Goal: Information Seeking & Learning: Learn about a topic

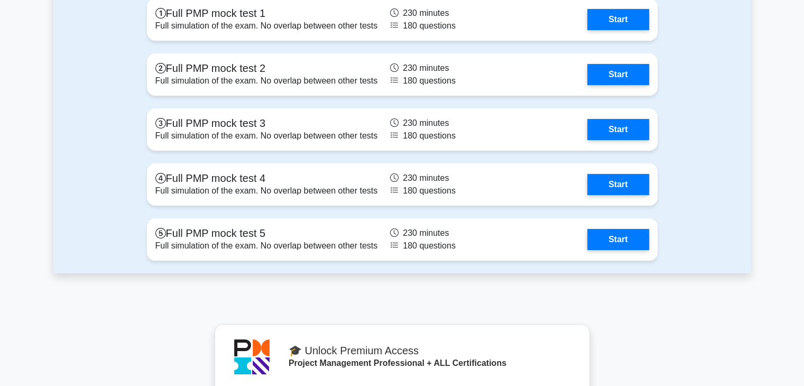
scroll to position [3928, 0]
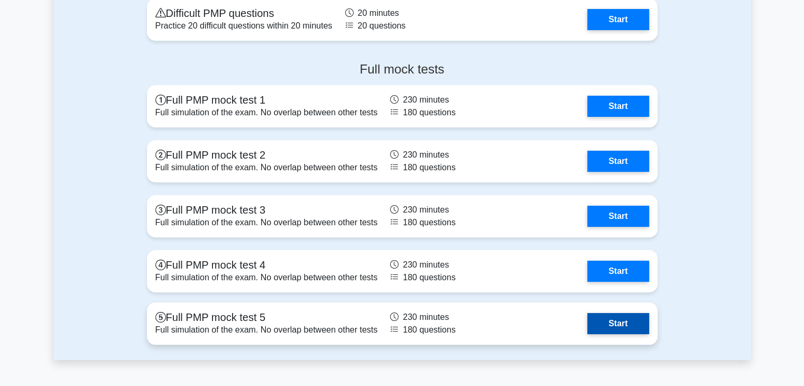
click at [617, 319] on link "Start" at bounding box center [618, 323] width 61 height 21
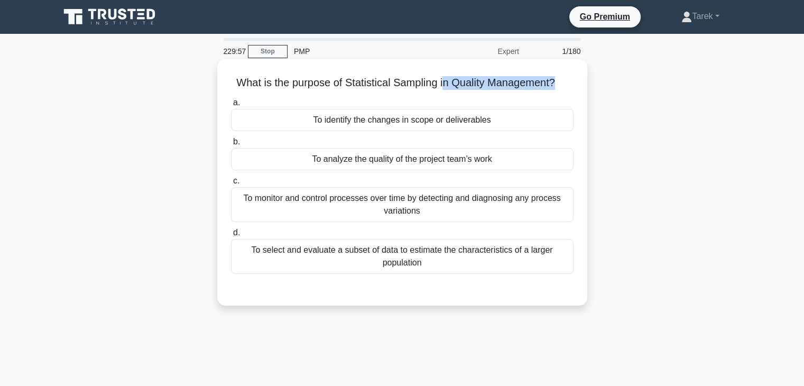
drag, startPoint x: 442, startPoint y: 88, endPoint x: 560, endPoint y: 83, distance: 118.6
click at [560, 83] on h5 "What is the purpose of Statistical Sampling in Quality Management? .spinner_0XT…" at bounding box center [402, 83] width 345 height 14
click at [375, 166] on div "To analyze the quality of the project team’s work" at bounding box center [402, 159] width 343 height 22
click at [231, 145] on input "b. To analyze the quality of the project team’s work" at bounding box center [231, 142] width 0 height 7
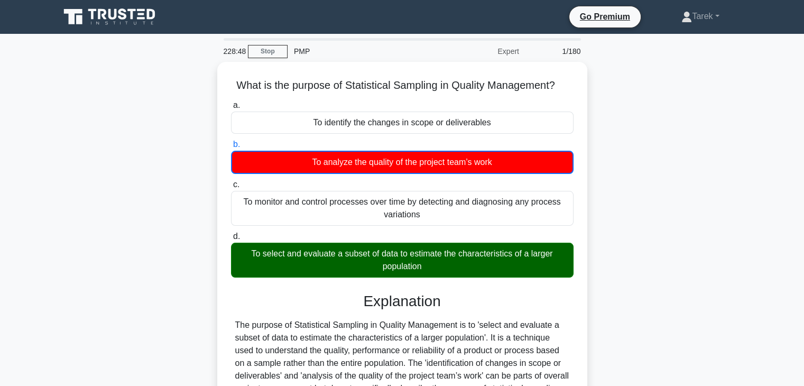
scroll to position [186, 0]
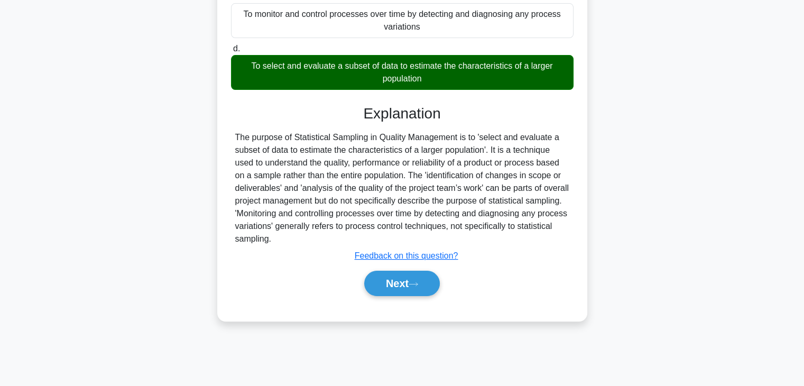
click at [379, 297] on div "Next" at bounding box center [402, 284] width 343 height 34
click at [391, 290] on button "Next" at bounding box center [402, 283] width 76 height 25
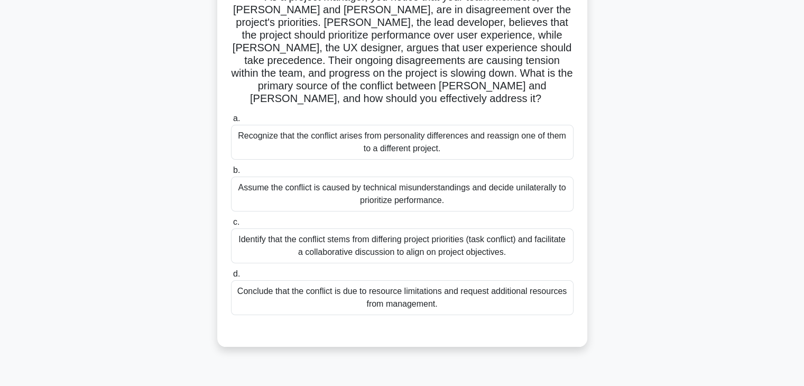
scroll to position [45, 0]
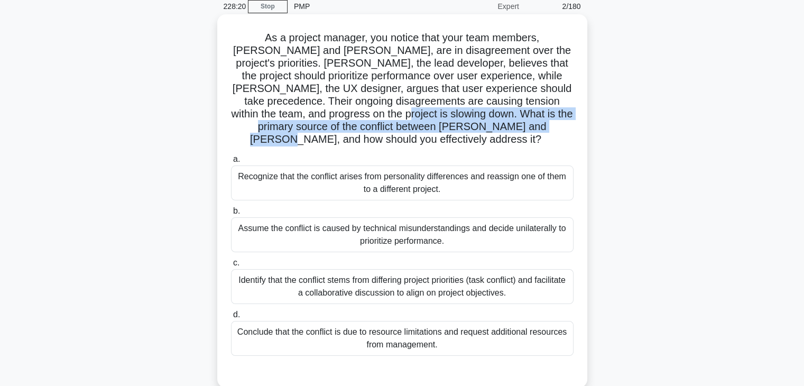
drag, startPoint x: 316, startPoint y: 113, endPoint x: 524, endPoint y: 125, distance: 207.7
click at [524, 125] on h5 "As a project manager, you notice that your team members, [PERSON_NAME] and [PER…" at bounding box center [402, 88] width 345 height 115
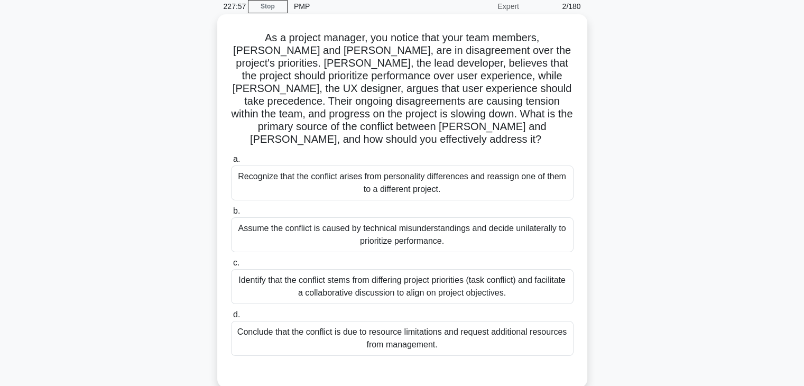
click at [454, 280] on div "Identify that the conflict stems from differing project priorities (task confli…" at bounding box center [402, 286] width 343 height 35
click at [231, 267] on input "c. Identify that the conflict stems from differing project priorities (task con…" at bounding box center [231, 263] width 0 height 7
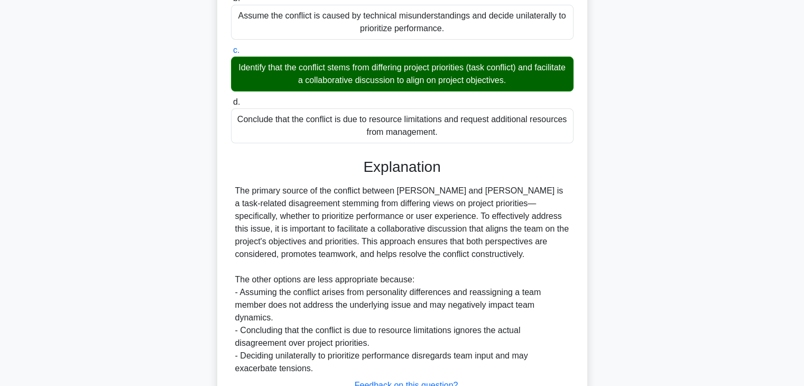
scroll to position [300, 0]
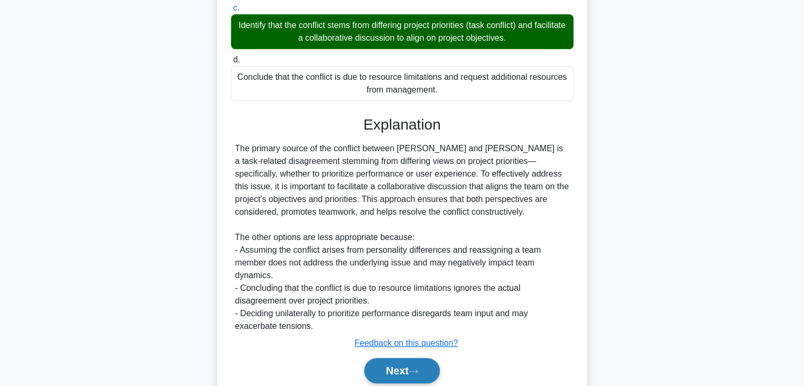
click at [401, 363] on button "Next" at bounding box center [402, 370] width 76 height 25
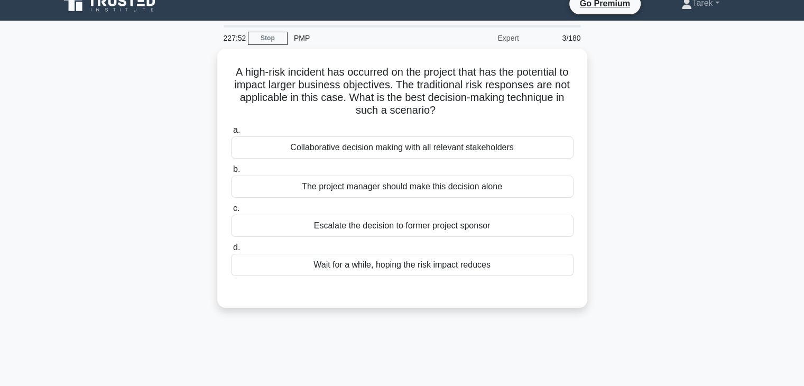
scroll to position [13, 0]
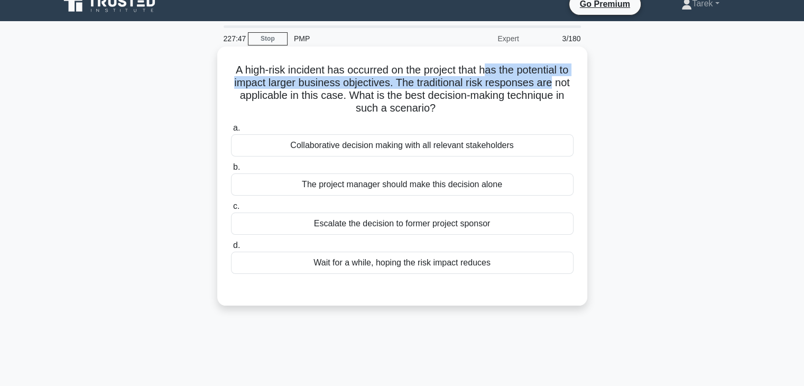
drag, startPoint x: 494, startPoint y: 66, endPoint x: 586, endPoint y: 78, distance: 92.8
click at [586, 78] on div "A high-risk incident has occurred on the project that has the potential to impa…" at bounding box center [402, 176] width 370 height 259
click at [250, 83] on h5 "A high-risk incident has occurred on the project that has the potential to impa…" at bounding box center [402, 89] width 345 height 52
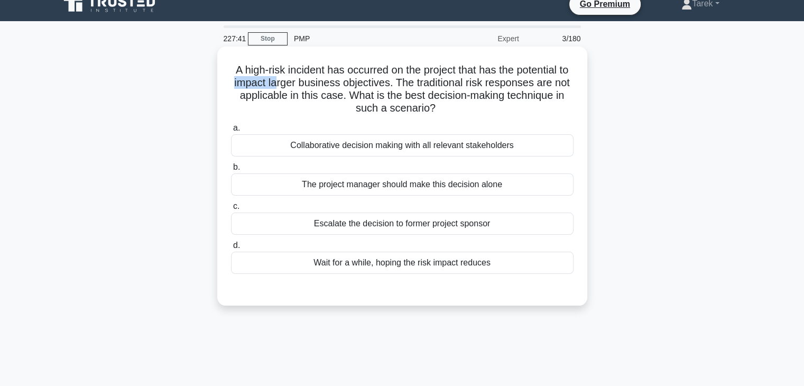
drag, startPoint x: 245, startPoint y: 83, endPoint x: 289, endPoint y: 84, distance: 43.9
click at [289, 84] on h5 "A high-risk incident has occurred on the project that has the potential to impa…" at bounding box center [402, 89] width 345 height 52
drag, startPoint x: 413, startPoint y: 69, endPoint x: 478, endPoint y: 68, distance: 65.6
click at [478, 68] on h5 "A high-risk incident has occurred on the project that has the potential to impa…" at bounding box center [402, 89] width 345 height 52
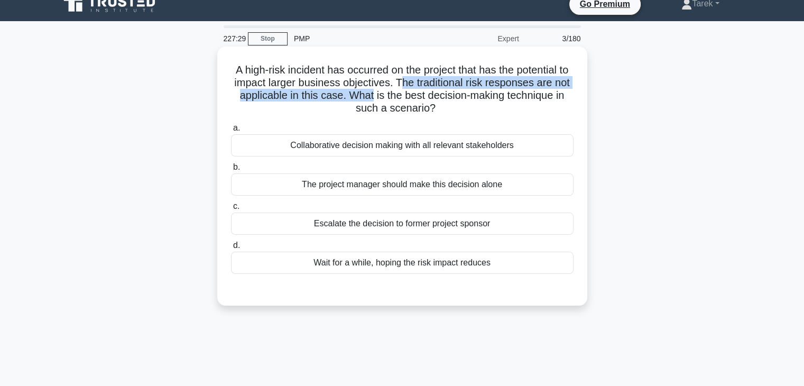
drag, startPoint x: 416, startPoint y: 80, endPoint x: 386, endPoint y: 93, distance: 32.2
click at [386, 93] on h5 "A high-risk incident has occurred on the project that has the potential to impa…" at bounding box center [402, 89] width 345 height 52
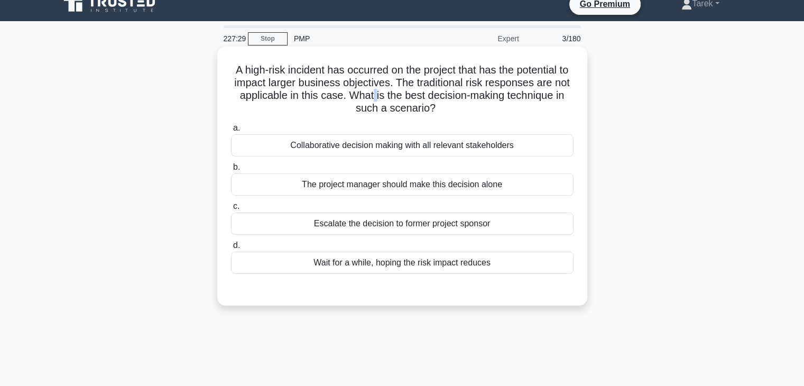
click at [386, 93] on h5 "A high-risk incident has occurred on the project that has the potential to impa…" at bounding box center [402, 89] width 345 height 52
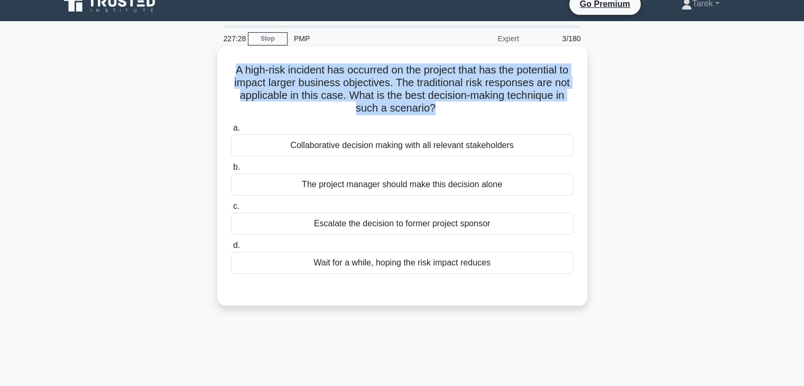
click at [386, 93] on h5 "A high-risk incident has occurred on the project that has the potential to impa…" at bounding box center [402, 89] width 345 height 52
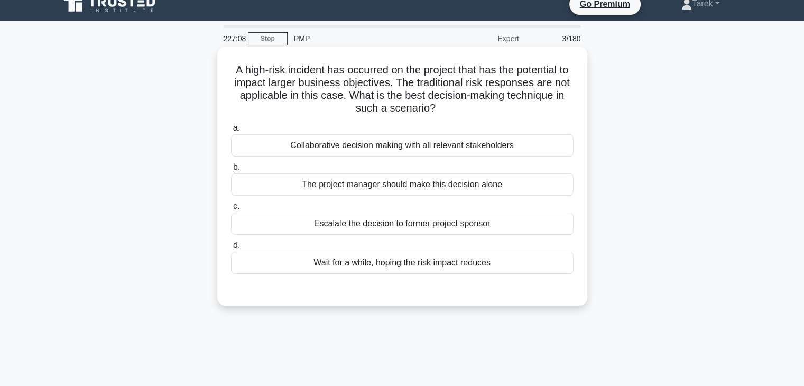
click at [368, 139] on div "Collaborative decision making with all relevant stakeholders" at bounding box center [402, 145] width 343 height 22
click at [231, 132] on input "a. Collaborative decision making with all relevant stakeholders" at bounding box center [231, 128] width 0 height 7
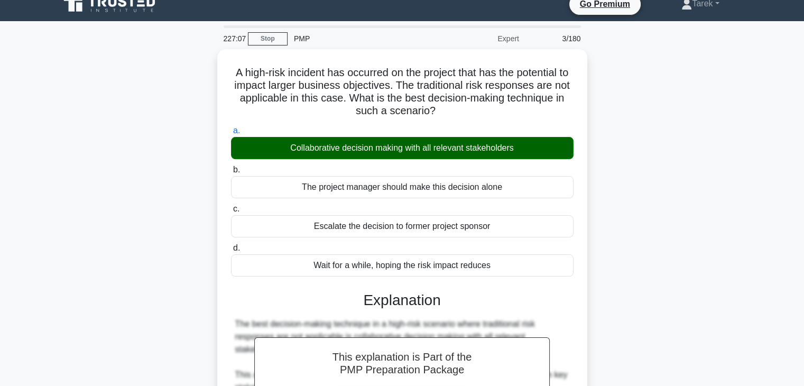
scroll to position [240, 0]
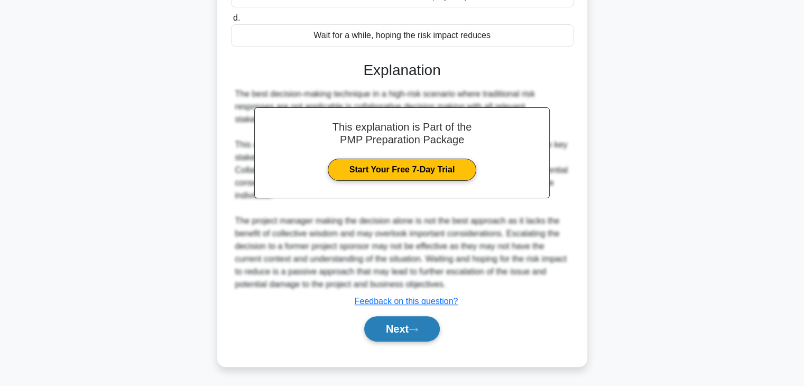
click at [418, 324] on button "Next" at bounding box center [402, 328] width 76 height 25
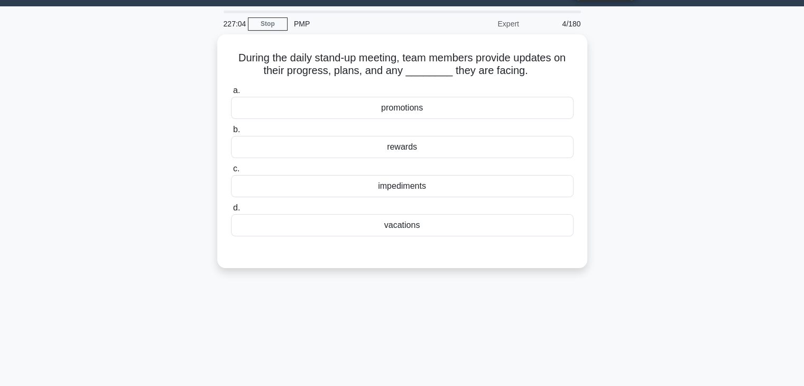
scroll to position [19, 0]
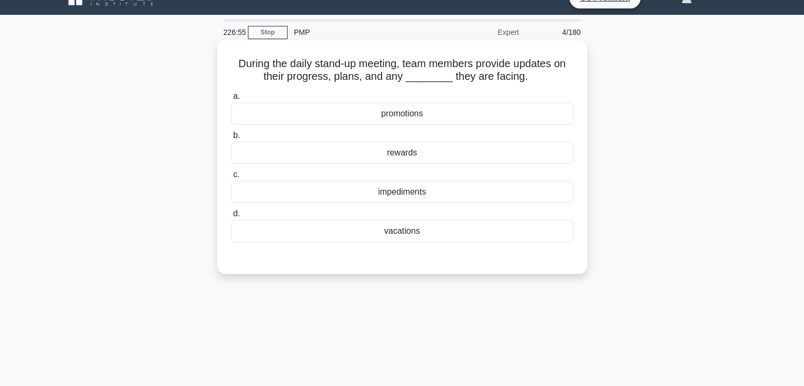
click at [512, 189] on div "impediments" at bounding box center [402, 192] width 343 height 22
click at [231, 178] on input "c. impediments" at bounding box center [231, 174] width 0 height 7
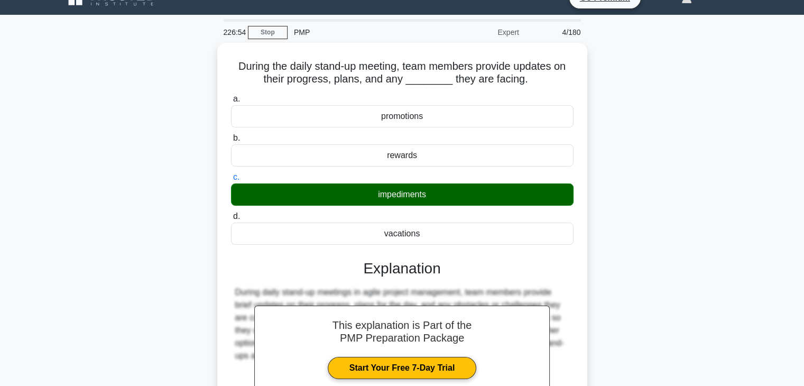
scroll to position [186, 0]
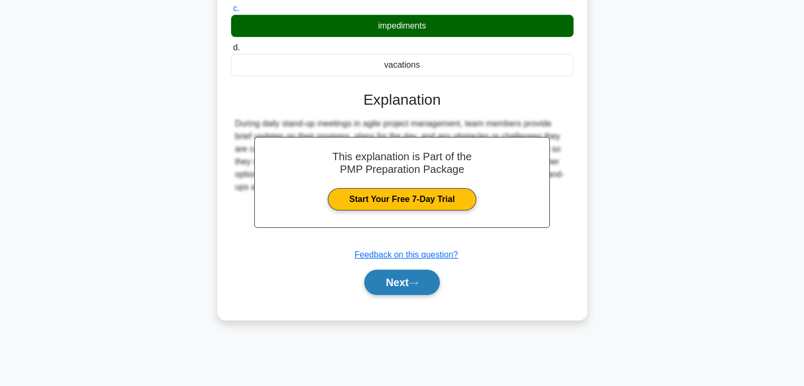
click at [404, 288] on button "Next" at bounding box center [402, 282] width 76 height 25
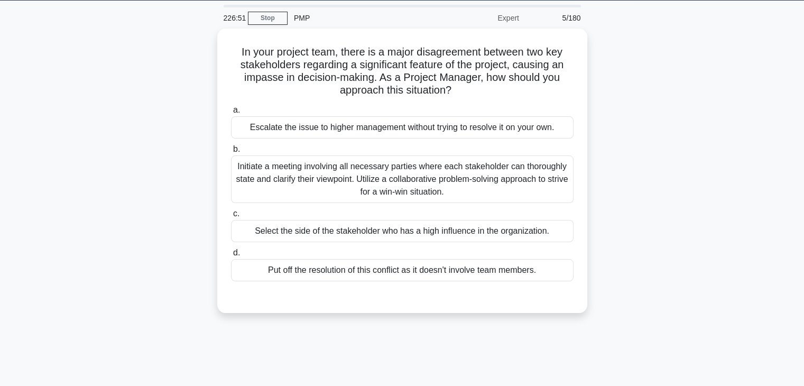
scroll to position [16, 0]
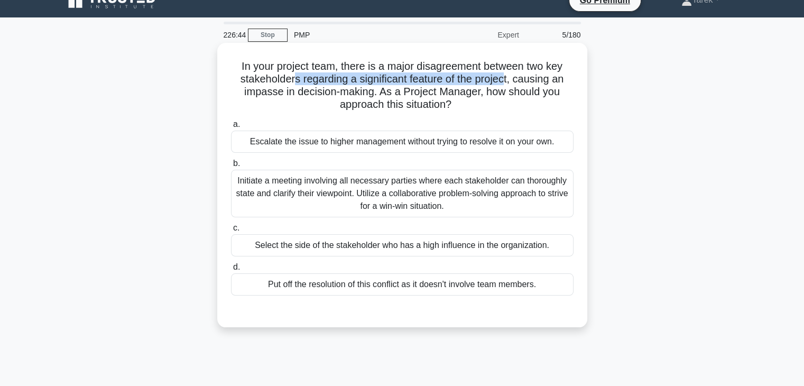
drag, startPoint x: 292, startPoint y: 85, endPoint x: 507, endPoint y: 75, distance: 215.5
click at [507, 75] on h5 "In your project team, there is a major disagreement between two key stakeholder…" at bounding box center [402, 86] width 345 height 52
drag, startPoint x: 243, startPoint y: 92, endPoint x: 469, endPoint y: 103, distance: 225.6
click at [469, 103] on h5 "In your project team, there is a major disagreement between two key stakeholder…" at bounding box center [402, 86] width 345 height 52
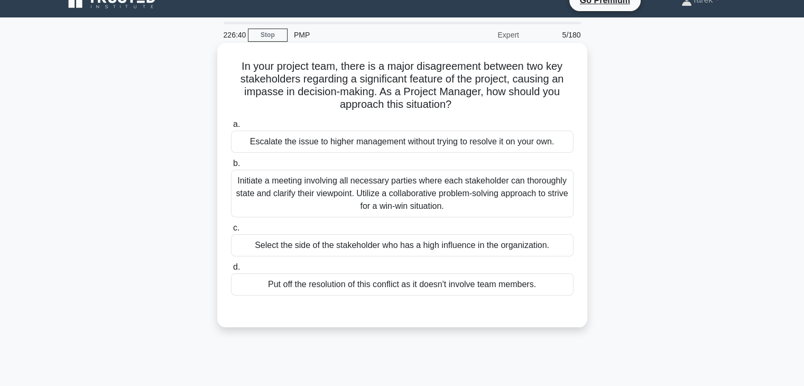
click at [469, 103] on h5 "In your project team, there is a major disagreement between two key stakeholder…" at bounding box center [402, 86] width 345 height 52
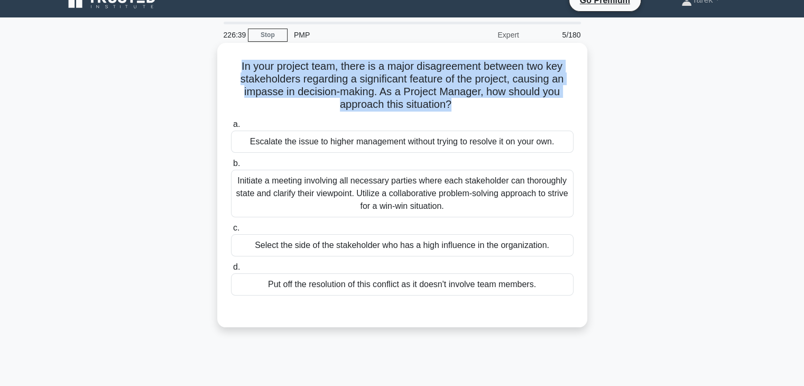
click at [469, 103] on h5 "In your project team, there is a major disagreement between two key stakeholder…" at bounding box center [402, 86] width 345 height 52
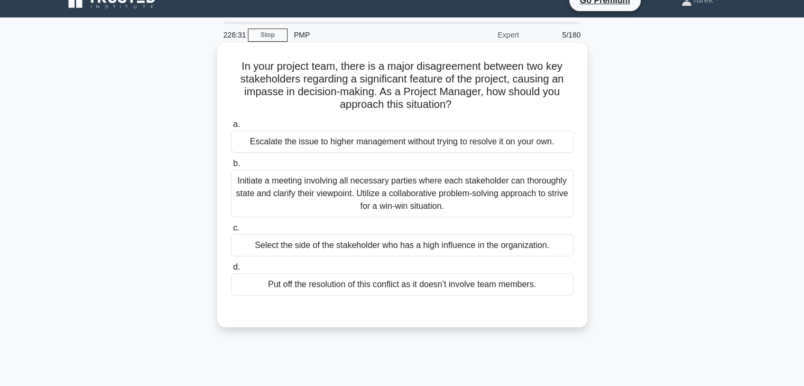
click at [385, 187] on div "Initiate a meeting involving all necessary parties where each stakeholder can t…" at bounding box center [402, 194] width 343 height 48
click at [231, 167] on input "b. Initiate a meeting involving all necessary parties where each stakeholder ca…" at bounding box center [231, 163] width 0 height 7
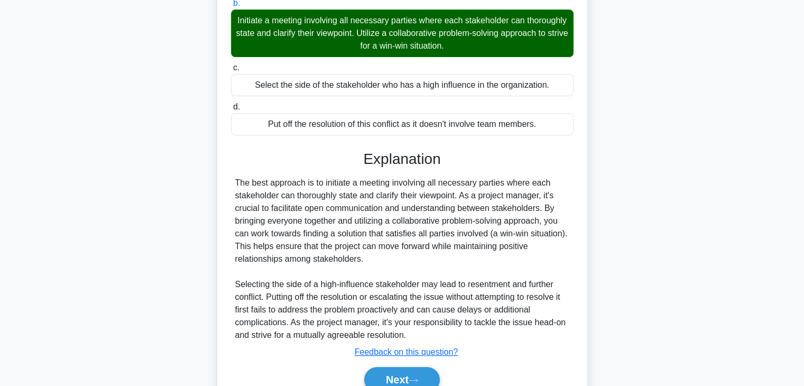
scroll to position [227, 0]
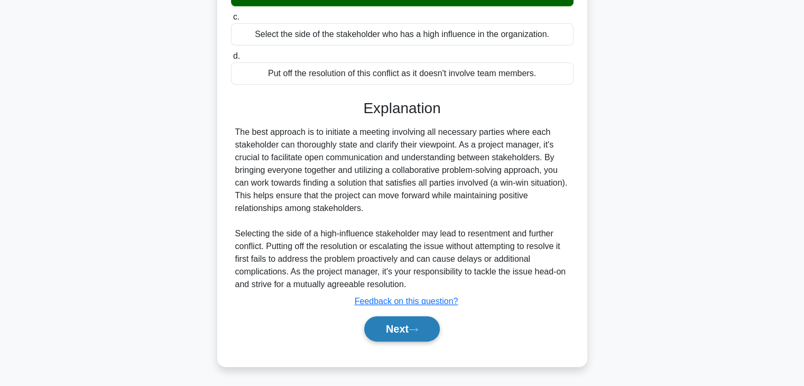
click at [425, 334] on button "Next" at bounding box center [402, 328] width 76 height 25
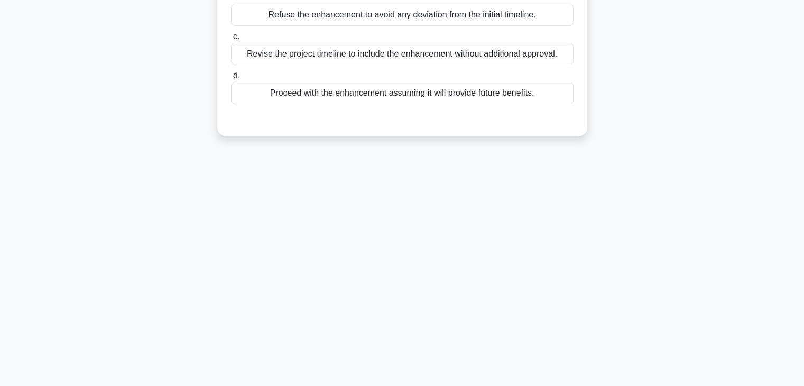
scroll to position [0, 0]
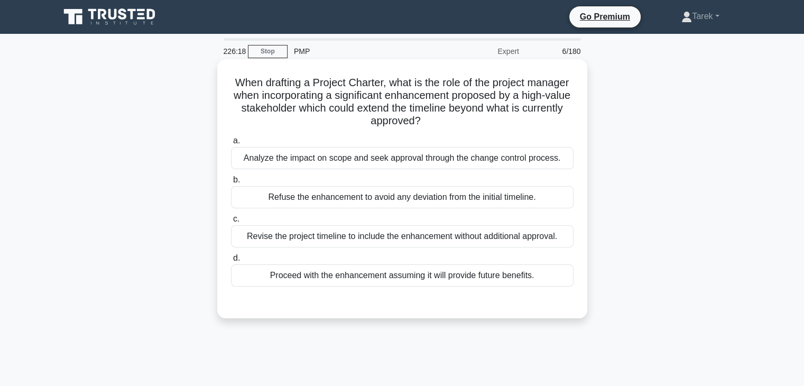
drag, startPoint x: 271, startPoint y: 95, endPoint x: 447, endPoint y: 117, distance: 178.1
click at [447, 117] on h5 "When drafting a Project Charter, what is the role of the project manager when i…" at bounding box center [402, 102] width 345 height 52
click at [417, 154] on div "Analyze the impact on scope and seek approval through the change control proces…" at bounding box center [402, 158] width 343 height 22
click at [231, 144] on input "a. Analyze the impact on scope and seek approval through the change control pro…" at bounding box center [231, 141] width 0 height 7
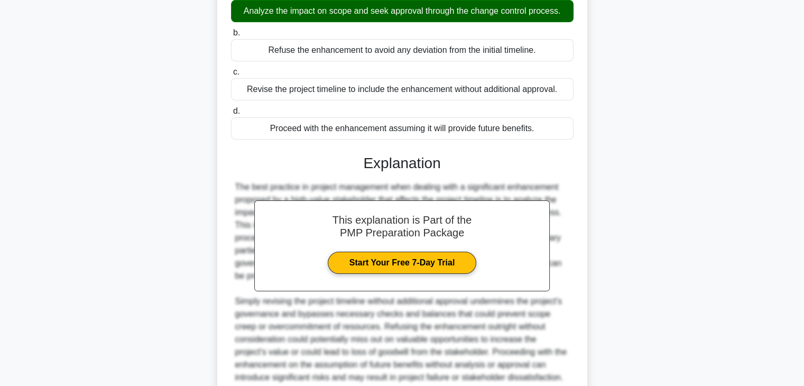
scroll to position [240, 0]
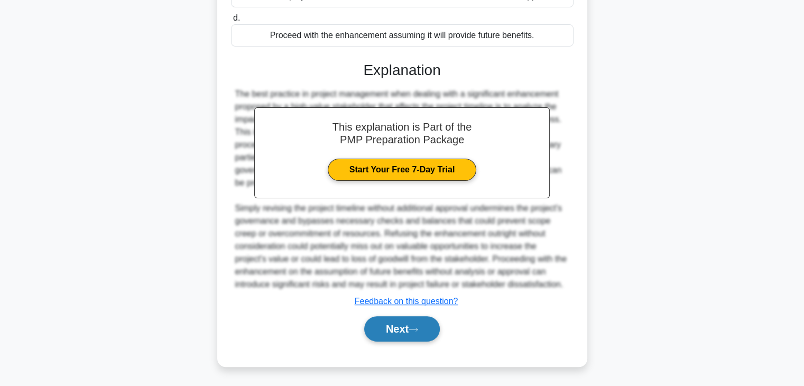
click at [420, 326] on button "Next" at bounding box center [402, 328] width 76 height 25
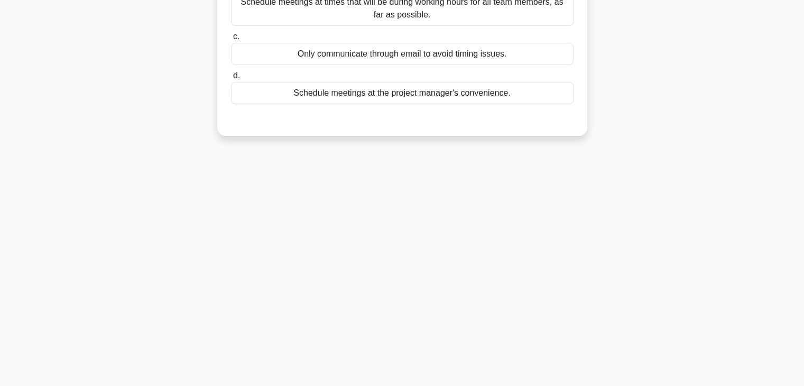
scroll to position [0, 0]
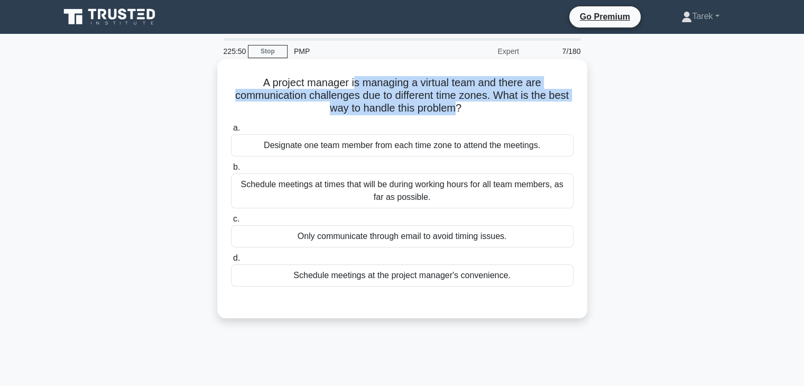
drag, startPoint x: 353, startPoint y: 80, endPoint x: 459, endPoint y: 107, distance: 109.3
click at [459, 107] on h5 "A project manager is managing a virtual team and there are communication challe…" at bounding box center [402, 95] width 345 height 39
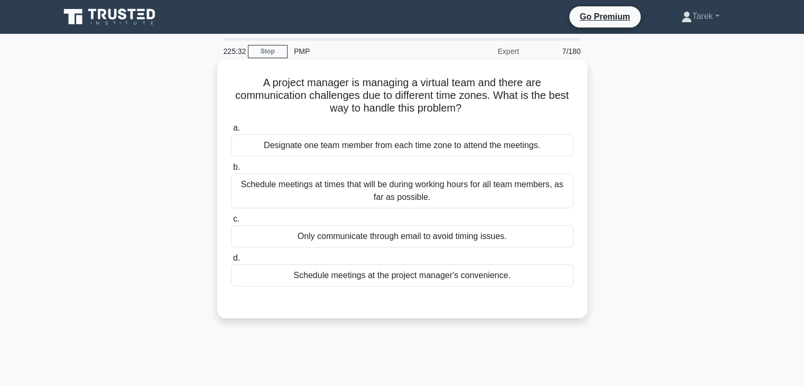
click at [383, 193] on div "Schedule meetings at times that will be during working hours for all team membe…" at bounding box center [402, 190] width 343 height 35
click at [231, 171] on input "b. Schedule meetings at times that will be during working hours for all team me…" at bounding box center [231, 167] width 0 height 7
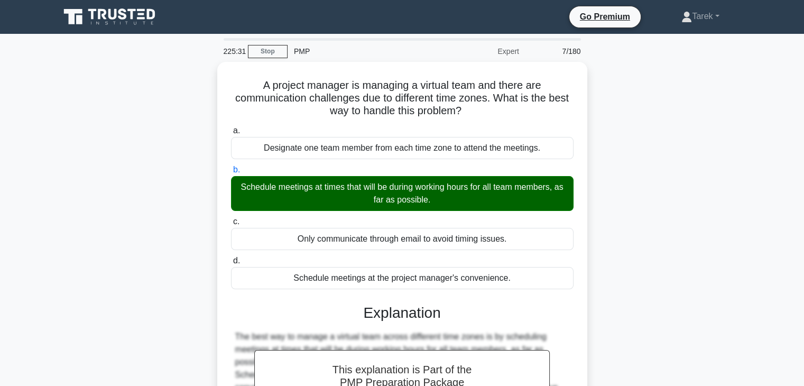
scroll to position [186, 0]
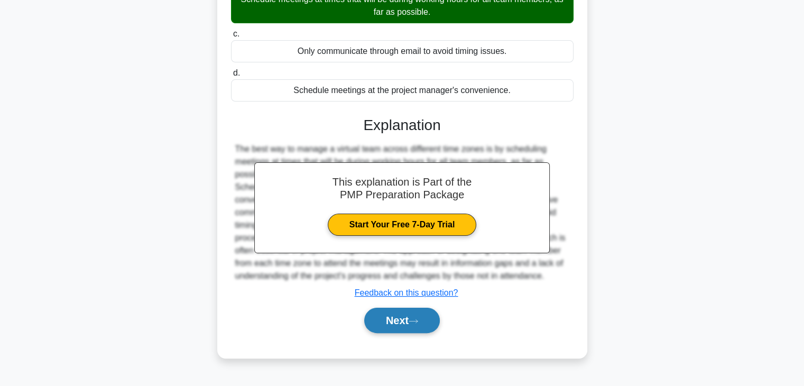
click at [415, 318] on icon at bounding box center [414, 321] width 10 height 6
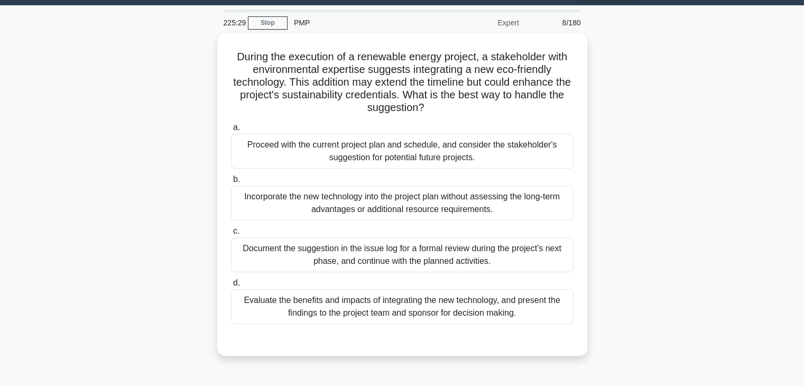
scroll to position [23, 0]
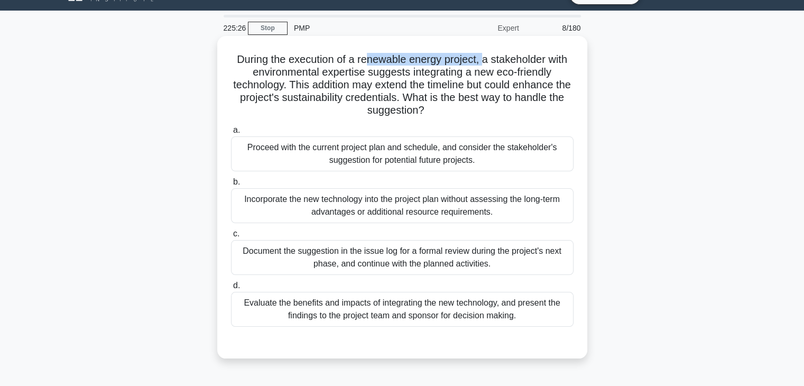
drag, startPoint x: 364, startPoint y: 53, endPoint x: 485, endPoint y: 56, distance: 121.2
click at [485, 56] on h5 "During the execution of a renewable energy project, a stakeholder with environm…" at bounding box center [402, 85] width 345 height 65
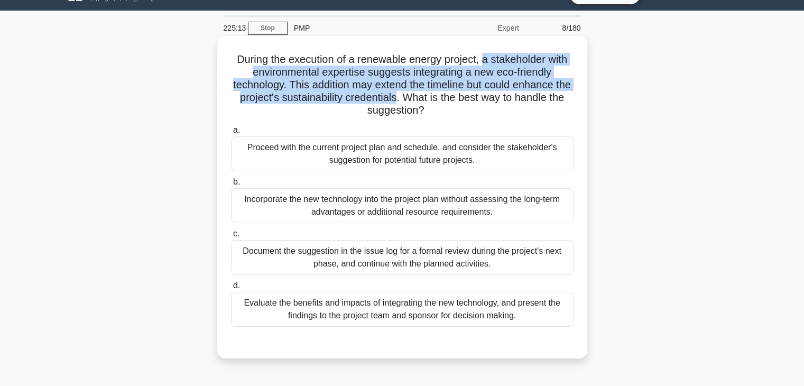
drag, startPoint x: 485, startPoint y: 56, endPoint x: 400, endPoint y: 100, distance: 95.6
click at [400, 100] on h5 "During the execution of a renewable energy project, a stakeholder with environm…" at bounding box center [402, 85] width 345 height 65
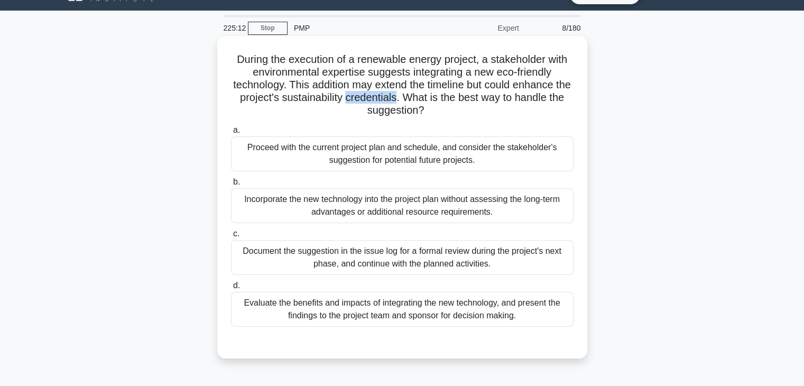
click at [400, 100] on h5 "During the execution of a renewable energy project, a stakeholder with environm…" at bounding box center [402, 85] width 345 height 65
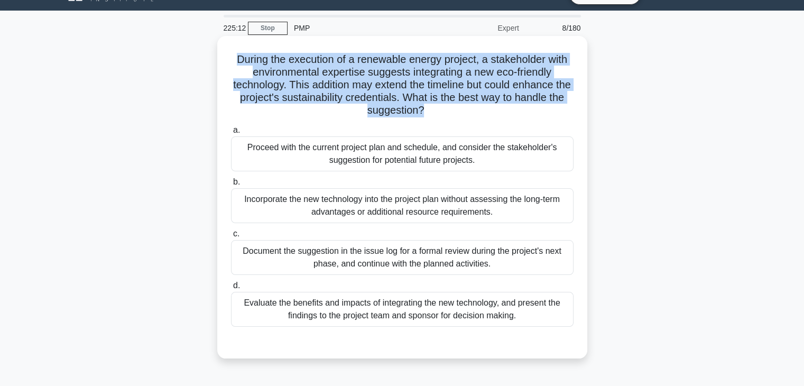
click at [400, 100] on h5 "During the execution of a renewable energy project, a stakeholder with environm…" at bounding box center [402, 85] width 345 height 65
click at [379, 107] on h5 "During the execution of a renewable energy project, a stakeholder with environm…" at bounding box center [402, 85] width 345 height 65
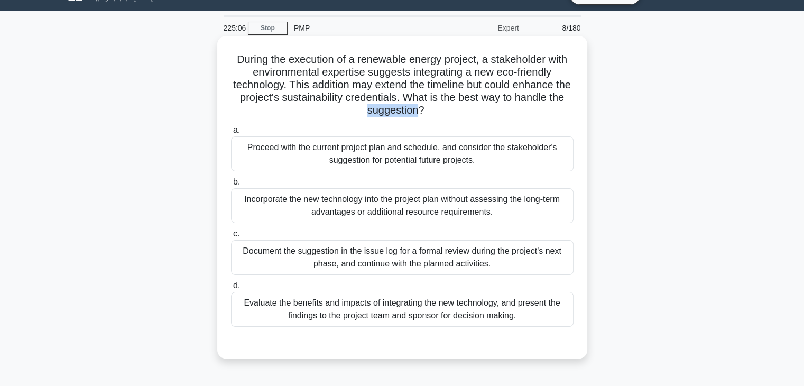
click at [379, 107] on h5 "During the execution of a renewable energy project, a stakeholder with environm…" at bounding box center [402, 85] width 345 height 65
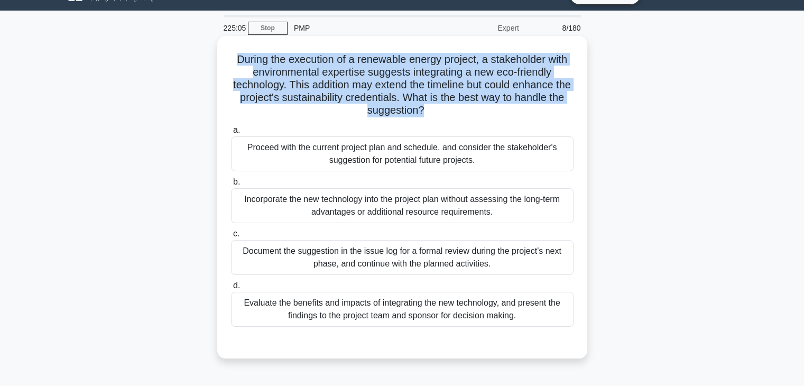
click at [379, 107] on h5 "During the execution of a renewable energy project, a stakeholder with environm…" at bounding box center [402, 85] width 345 height 65
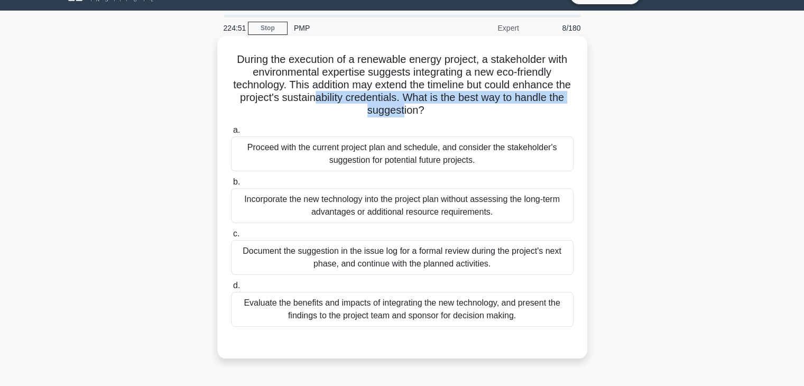
drag, startPoint x: 333, startPoint y: 98, endPoint x: 412, endPoint y: 112, distance: 79.5
click at [412, 112] on h5 "During the execution of a renewable energy project, a stakeholder with environm…" at bounding box center [402, 85] width 345 height 65
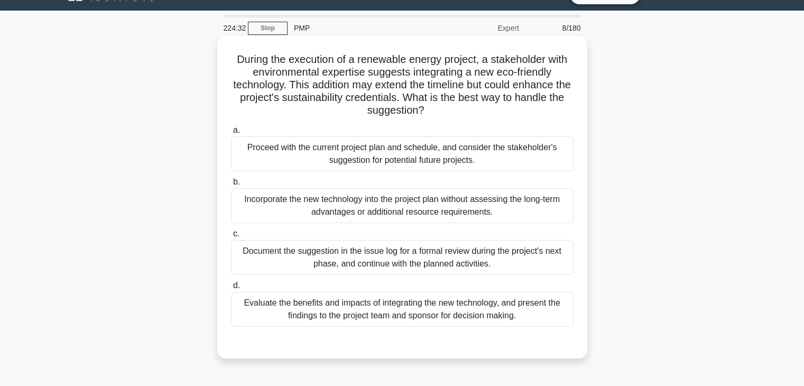
click at [422, 317] on div "Evaluate the benefits and impacts of integrating the new technology, and presen…" at bounding box center [402, 309] width 343 height 35
click at [231, 289] on input "d. Evaluate the benefits and impacts of integrating the new technology, and pre…" at bounding box center [231, 285] width 0 height 7
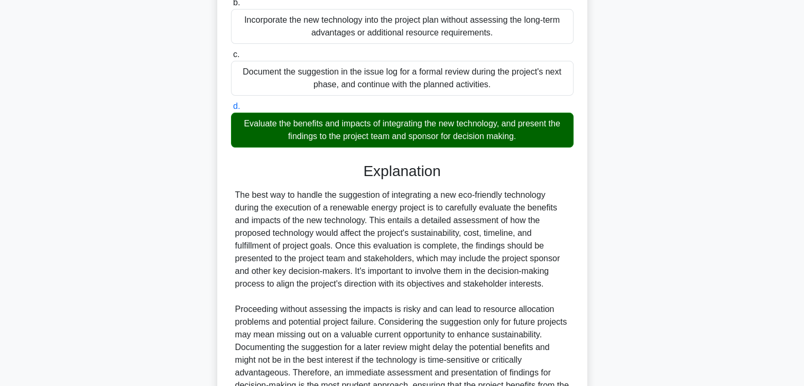
scroll to position [316, 0]
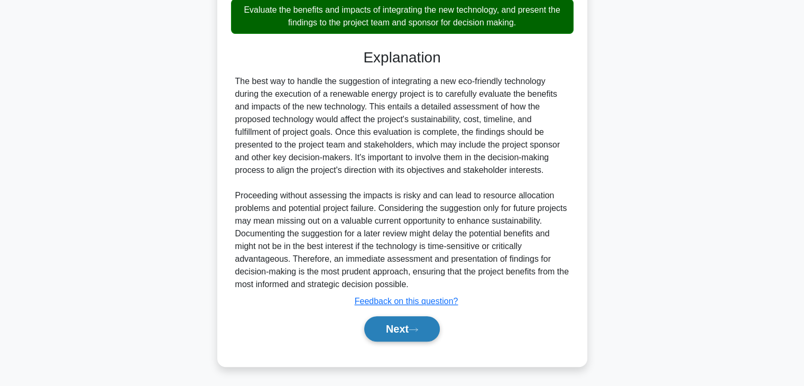
click at [408, 330] on button "Next" at bounding box center [402, 328] width 76 height 25
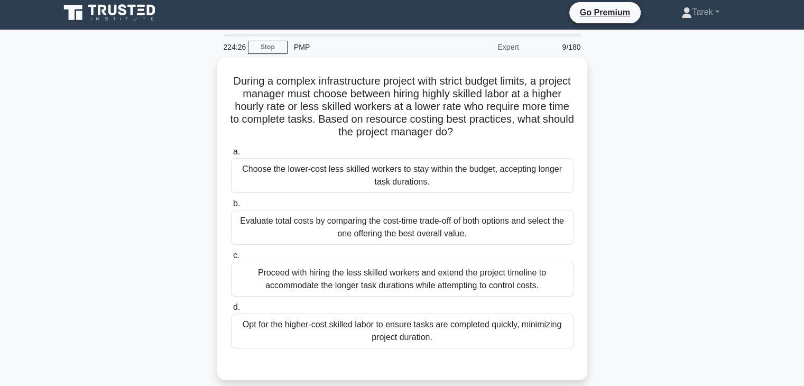
scroll to position [5, 0]
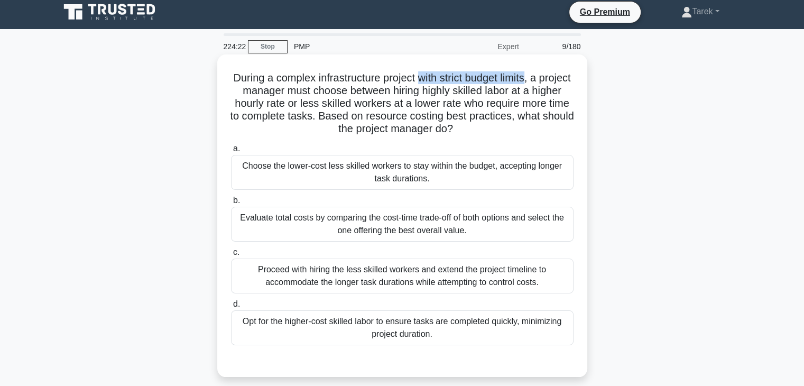
drag, startPoint x: 434, startPoint y: 75, endPoint x: 550, endPoint y: 81, distance: 116.0
click at [550, 81] on h5 "During a complex infrastructure project with strict budget limits, a project ma…" at bounding box center [402, 103] width 345 height 65
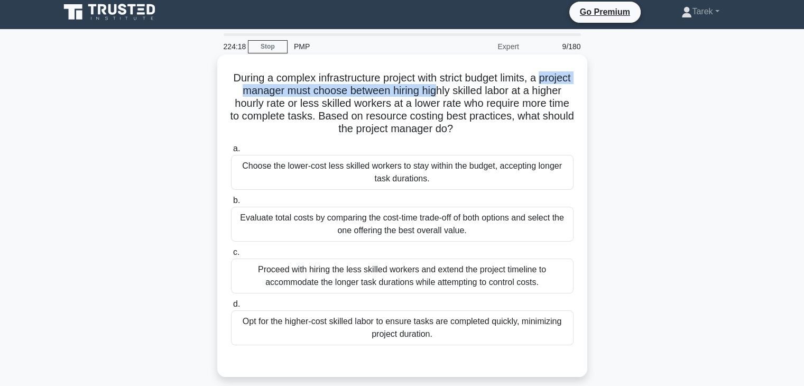
drag, startPoint x: 235, startPoint y: 90, endPoint x: 470, endPoint y: 96, distance: 235.5
click at [470, 96] on h5 "During a complex infrastructure project with strict budget limits, a project ma…" at bounding box center [402, 103] width 345 height 65
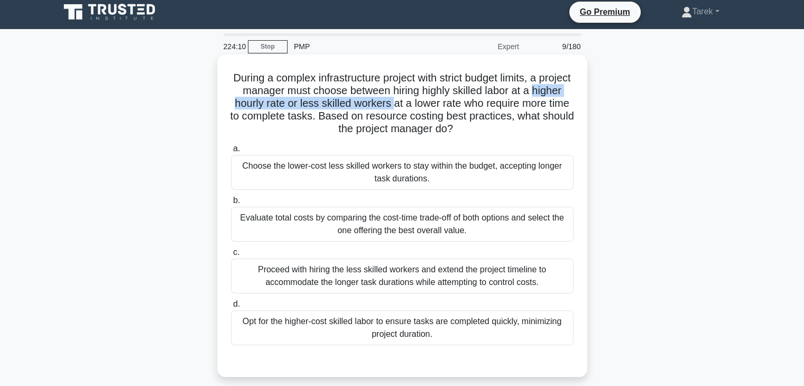
drag, startPoint x: 237, startPoint y: 103, endPoint x: 438, endPoint y: 108, distance: 201.1
click at [438, 108] on h5 "During a complex infrastructure project with strict budget limits, a project ma…" at bounding box center [402, 103] width 345 height 65
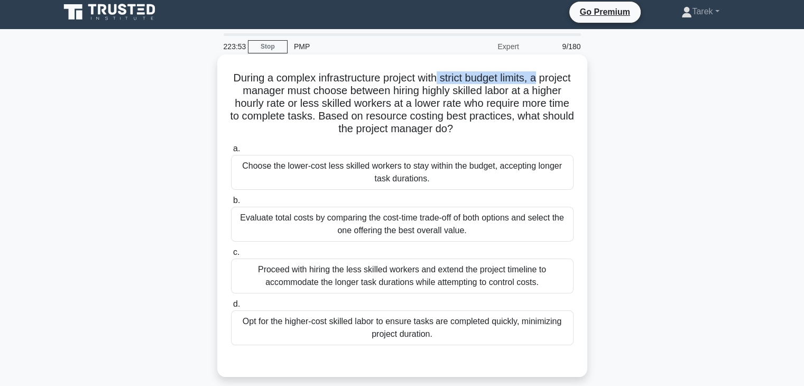
drag, startPoint x: 455, startPoint y: 82, endPoint x: 572, endPoint y: 78, distance: 117.5
click at [572, 78] on h5 "During a complex infrastructure project with strict budget limits, a project ma…" at bounding box center [402, 103] width 345 height 65
click at [396, 221] on div "Evaluate total costs by comparing the cost-time trade-off of both options and s…" at bounding box center [402, 224] width 343 height 35
click at [231, 204] on input "b. Evaluate total costs by comparing the cost-time trade-off of both options an…" at bounding box center [231, 200] width 0 height 7
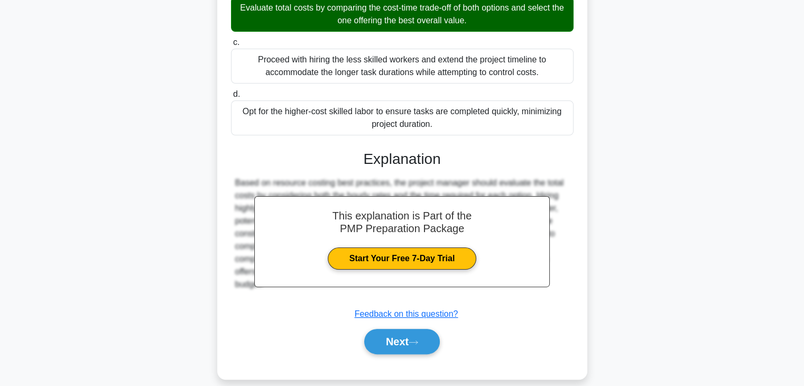
scroll to position [227, 0]
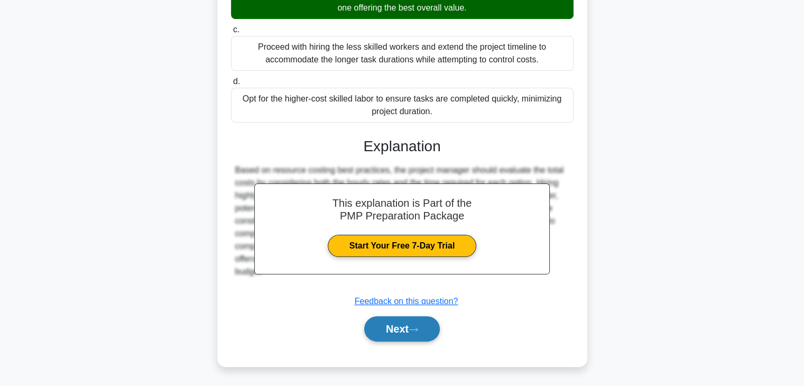
click at [416, 332] on icon at bounding box center [414, 330] width 10 height 6
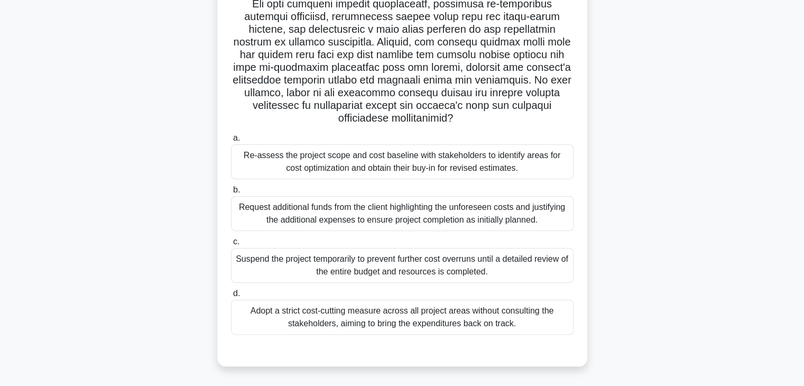
scroll to position [182, 0]
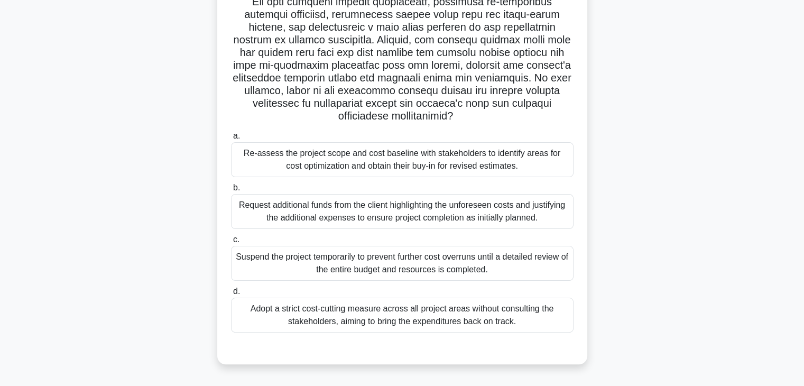
click at [464, 171] on div "Re-assess the project scope and cost baseline with stakeholders to identify are…" at bounding box center [402, 159] width 343 height 35
click at [231, 140] on input "a. Re-assess the project scope and cost baseline with stakeholders to identify …" at bounding box center [231, 136] width 0 height 7
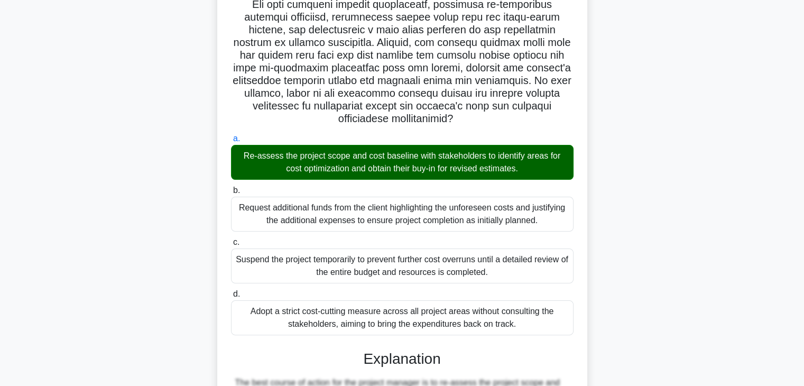
scroll to position [507, 0]
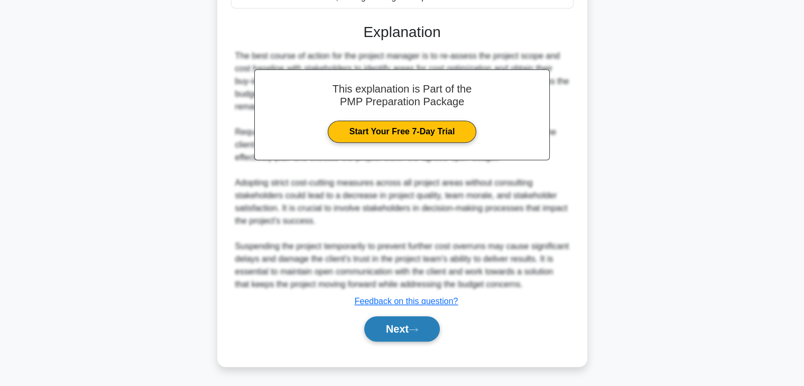
click at [395, 336] on button "Next" at bounding box center [402, 328] width 76 height 25
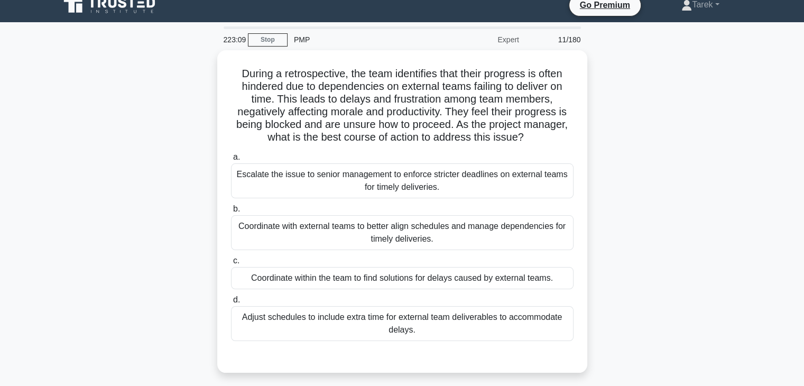
scroll to position [13, 0]
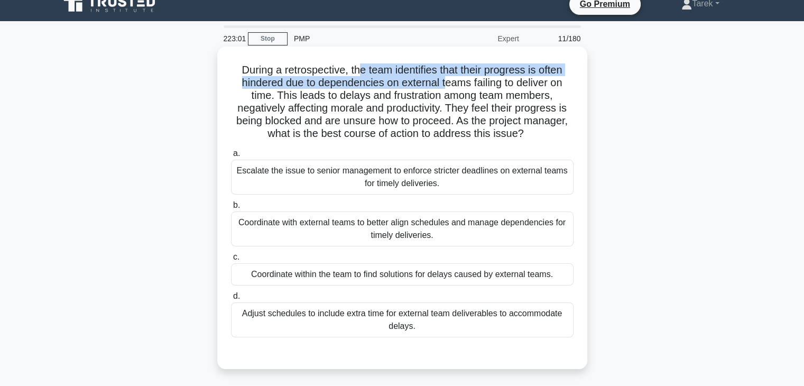
drag, startPoint x: 360, startPoint y: 72, endPoint x: 450, endPoint y: 89, distance: 92.0
click at [450, 89] on h5 "During a retrospective, the team identifies that their progress is often hinder…" at bounding box center [402, 101] width 345 height 77
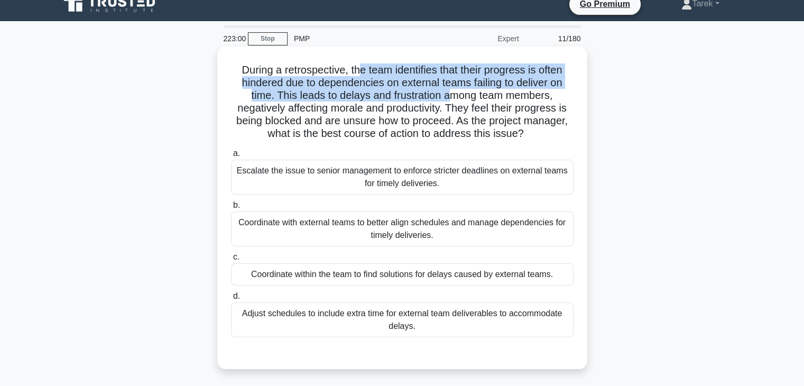
click at [450, 89] on h5 "During a retrospective, the team identifies that their progress is often hinder…" at bounding box center [402, 101] width 345 height 77
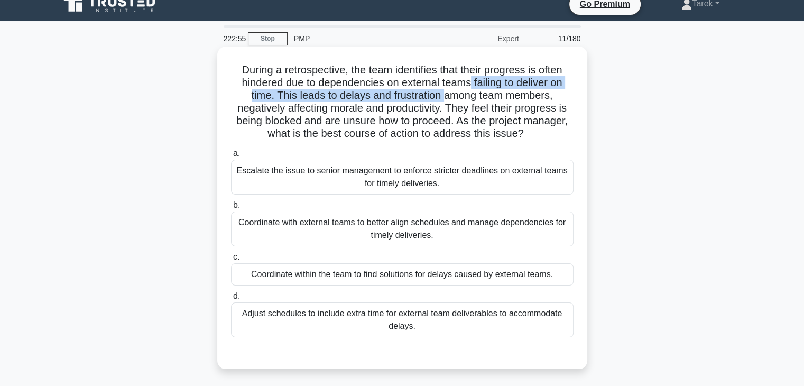
drag, startPoint x: 471, startPoint y: 85, endPoint x: 444, endPoint y: 97, distance: 29.8
click at [444, 97] on h5 "During a retrospective, the team identifies that their progress is often hinder…" at bounding box center [402, 101] width 345 height 77
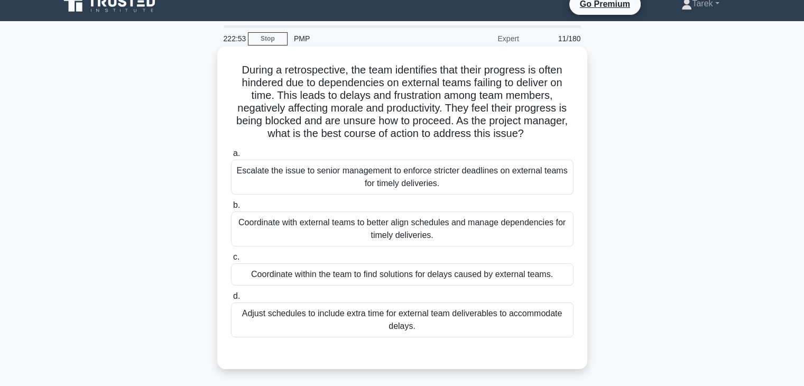
click at [407, 97] on h5 "During a retrospective, the team identifies that their progress is often hinder…" at bounding box center [402, 101] width 345 height 77
drag, startPoint x: 230, startPoint y: 108, endPoint x: 439, endPoint y: 111, distance: 209.5
click at [439, 111] on h5 "During a retrospective, the team identifies that their progress is often hinder…" at bounding box center [402, 101] width 345 height 77
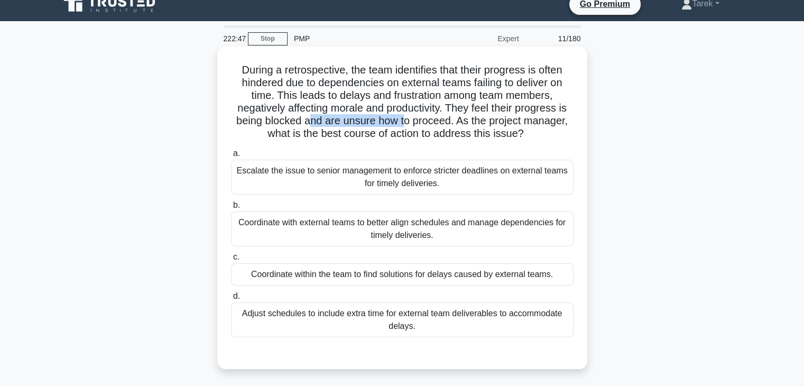
drag, startPoint x: 307, startPoint y: 121, endPoint x: 407, endPoint y: 126, distance: 100.1
click at [407, 126] on h5 "During a retrospective, the team identifies that their progress is often hinder…" at bounding box center [402, 101] width 345 height 77
click at [369, 136] on h5 "During a retrospective, the team identifies that their progress is often hinder…" at bounding box center [402, 101] width 345 height 77
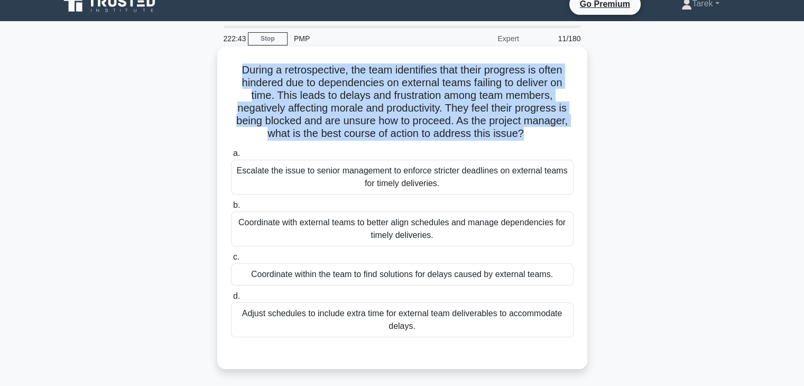
click at [369, 136] on h5 "During a retrospective, the team identifies that their progress is often hinder…" at bounding box center [402, 101] width 345 height 77
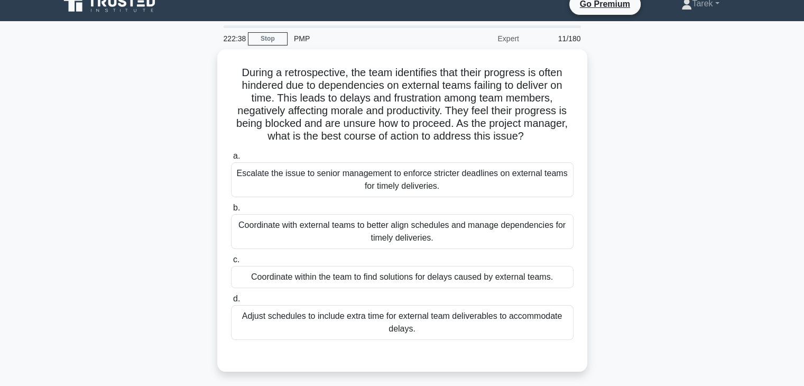
click at [114, 266] on div "During a retrospective, the team identifies that their progress is often hinder…" at bounding box center [402, 216] width 698 height 335
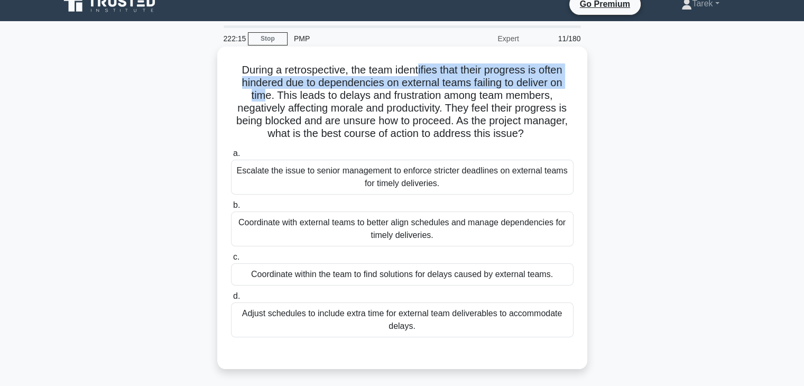
drag, startPoint x: 417, startPoint y: 64, endPoint x: 261, endPoint y: 94, distance: 158.9
click at [261, 94] on h5 "During a retrospective, the team identifies that their progress is often hinder…" at bounding box center [402, 101] width 345 height 77
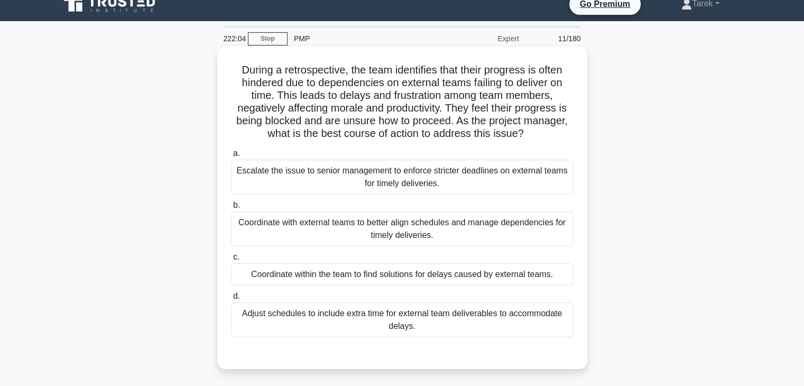
click at [529, 272] on div "Coordinate within the team to find solutions for delays caused by external team…" at bounding box center [402, 274] width 343 height 22
click at [231, 261] on input "c. Coordinate within the team to find solutions for delays caused by external t…" at bounding box center [231, 257] width 0 height 7
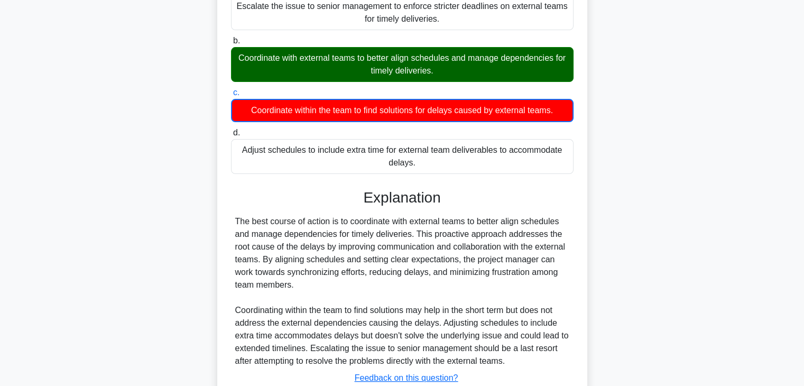
scroll to position [217, 0]
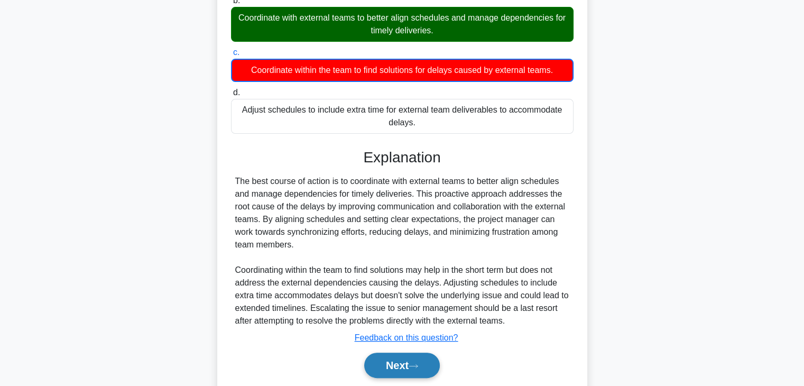
click at [417, 363] on icon at bounding box center [414, 366] width 10 height 6
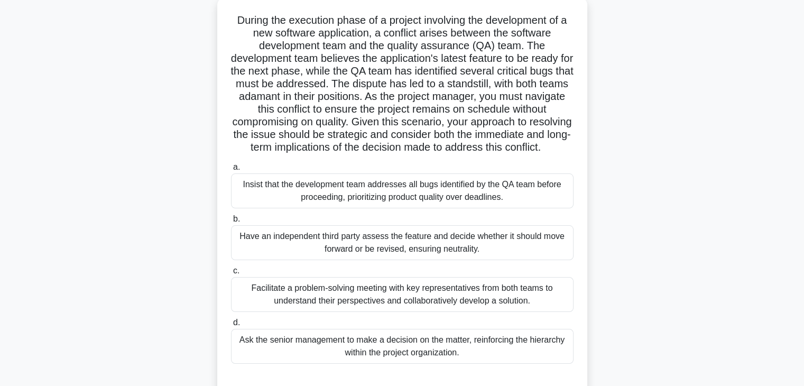
scroll to position [54, 0]
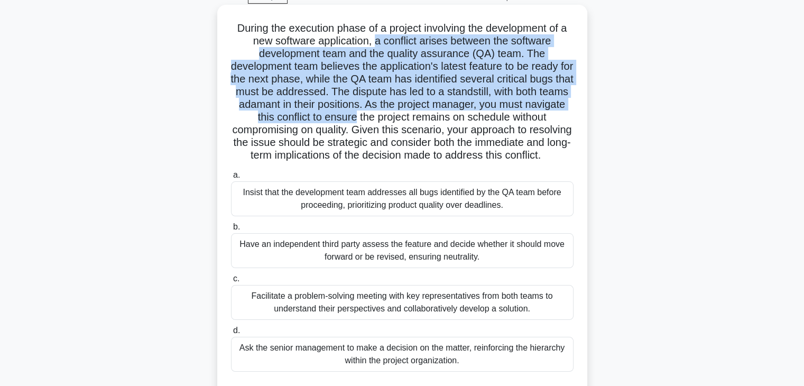
drag, startPoint x: 375, startPoint y: 36, endPoint x: 413, endPoint y: 114, distance: 86.8
click at [413, 114] on h5 "During the execution phase of a project involving the development of a new soft…" at bounding box center [402, 92] width 345 height 141
click at [436, 106] on h5 "During the execution phase of a project involving the development of a new soft…" at bounding box center [402, 92] width 345 height 141
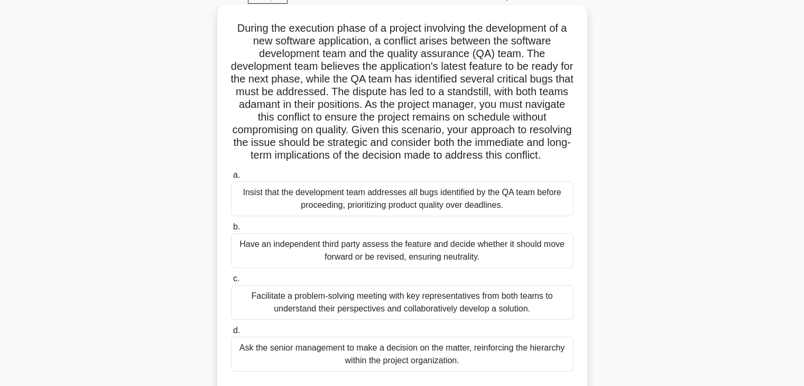
drag, startPoint x: 294, startPoint y: 120, endPoint x: 468, endPoint y: 174, distance: 181.8
click at [468, 162] on h5 "During the execution phase of a project involving the development of a new soft…" at bounding box center [402, 92] width 345 height 141
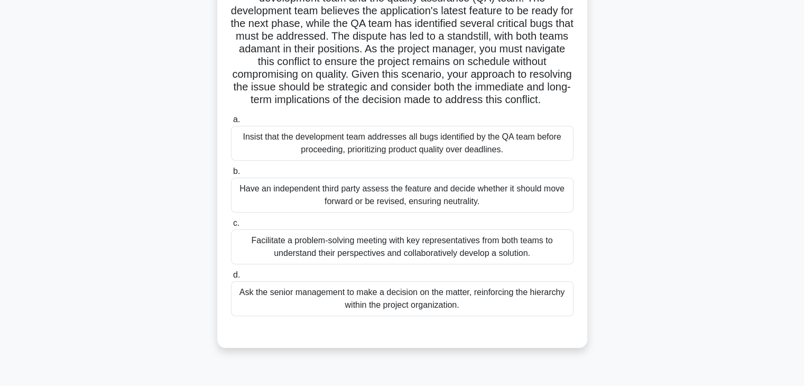
scroll to position [114, 0]
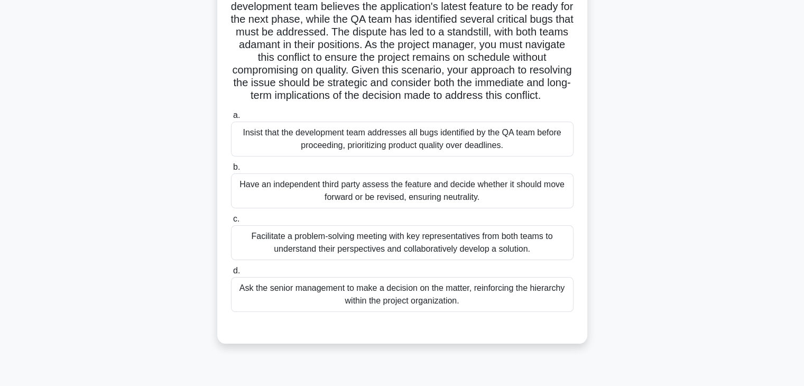
click at [471, 248] on div "Facilitate a problem-solving meeting with key representatives from both teams t…" at bounding box center [402, 242] width 343 height 35
click at [231, 223] on input "c. Facilitate a problem-solving meeting with key representatives from both team…" at bounding box center [231, 219] width 0 height 7
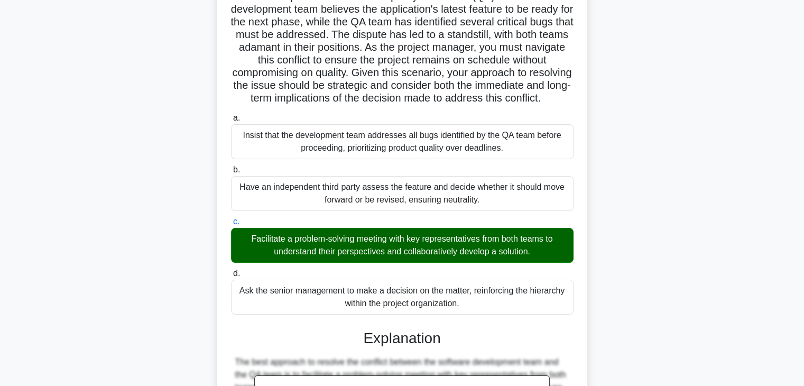
scroll to position [469, 0]
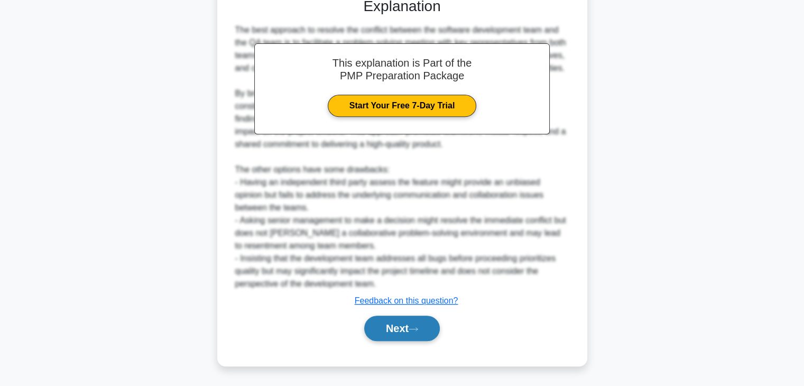
click at [391, 322] on button "Next" at bounding box center [402, 328] width 76 height 25
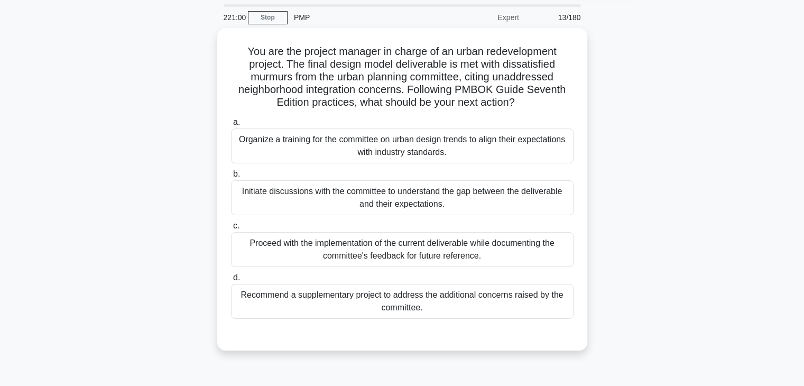
scroll to position [27, 0]
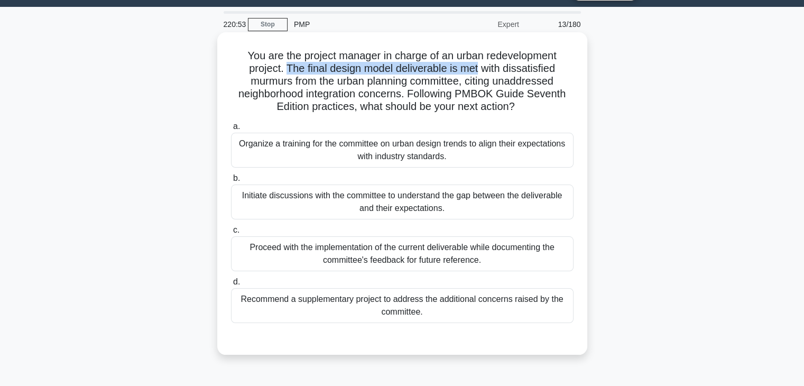
drag, startPoint x: 285, startPoint y: 67, endPoint x: 479, endPoint y: 66, distance: 193.6
click at [479, 66] on h5 "You are the project manager in charge of an urban redevelopment project. The fi…" at bounding box center [402, 81] width 345 height 65
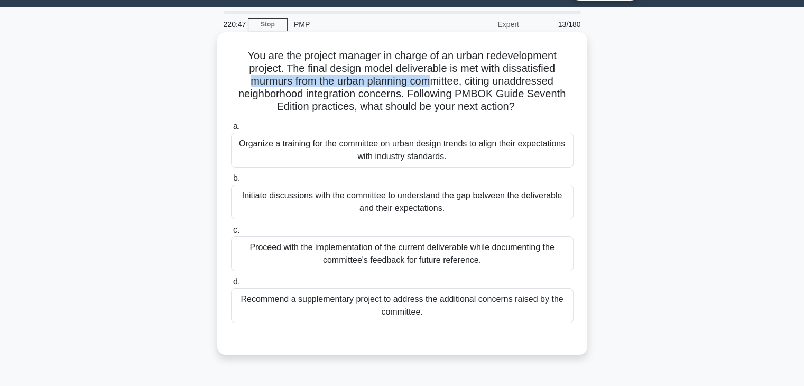
drag, startPoint x: 246, startPoint y: 85, endPoint x: 447, endPoint y: 79, distance: 200.6
click at [447, 79] on h5 "You are the project manager in charge of an urban redevelopment project. The fi…" at bounding box center [402, 81] width 345 height 65
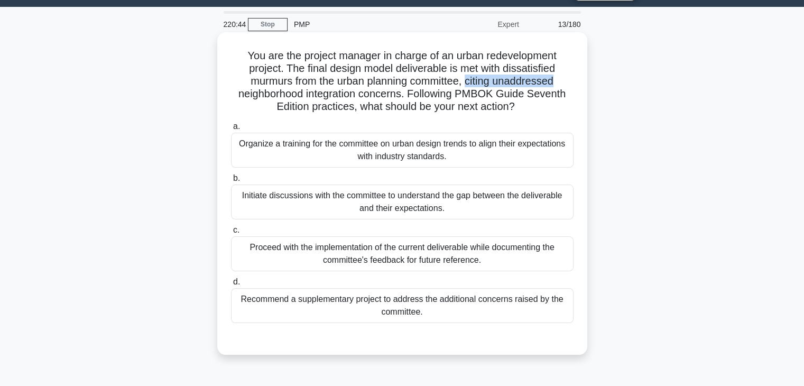
drag, startPoint x: 470, startPoint y: 80, endPoint x: 574, endPoint y: 80, distance: 104.7
click at [574, 80] on div "You are the project manager in charge of an urban redevelopment project. The fi…" at bounding box center [403, 193] width 362 height 314
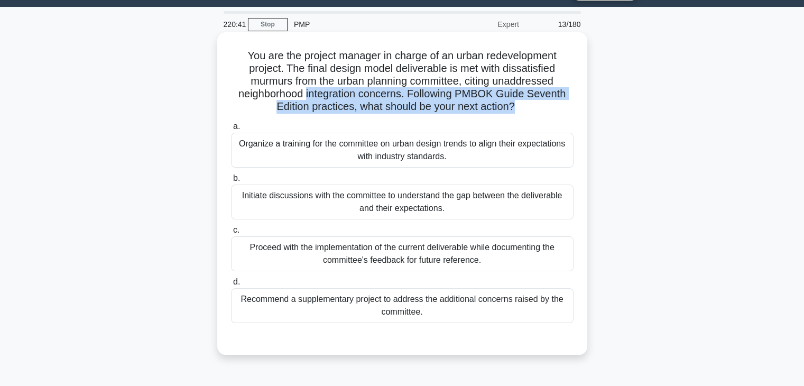
drag, startPoint x: 307, startPoint y: 90, endPoint x: 518, endPoint y: 111, distance: 212.0
click at [518, 111] on h5 "You are the project manager in charge of an urban redevelopment project. The fi…" at bounding box center [402, 81] width 345 height 65
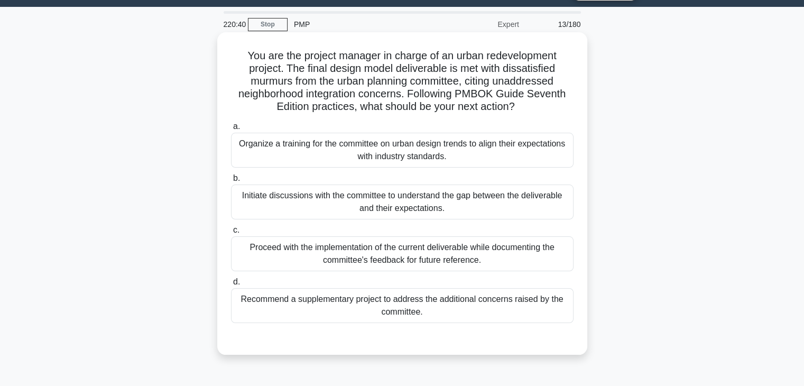
click at [518, 111] on h5 "You are the project manager in charge of an urban redevelopment project. The fi…" at bounding box center [402, 81] width 345 height 65
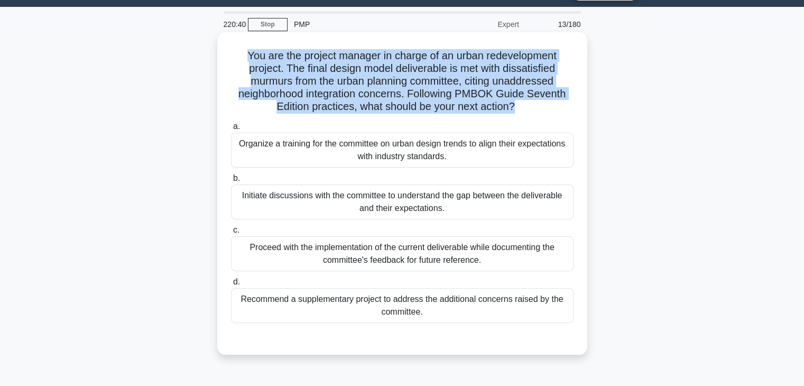
click at [518, 111] on h5 "You are the project manager in charge of an urban redevelopment project. The fi…" at bounding box center [402, 81] width 345 height 65
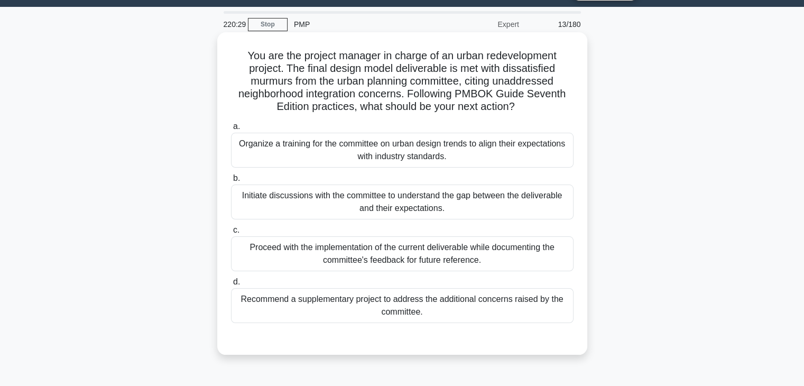
click at [415, 88] on h5 "You are the project manager in charge of an urban redevelopment project. The fi…" at bounding box center [402, 81] width 345 height 65
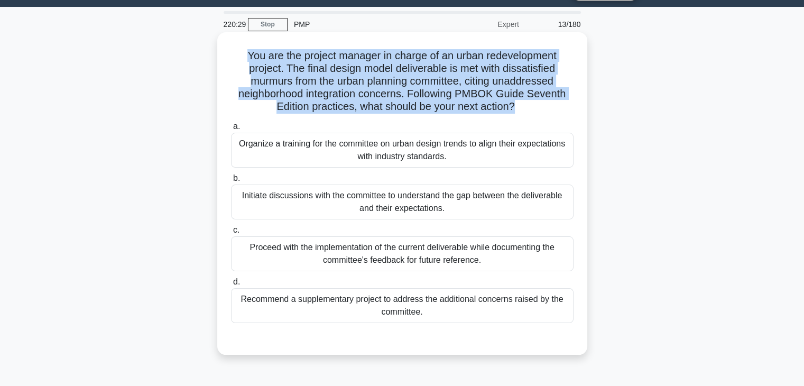
click at [415, 88] on h5 "You are the project manager in charge of an urban redevelopment project. The fi…" at bounding box center [402, 81] width 345 height 65
click at [342, 79] on h5 "You are the project manager in charge of an urban redevelopment project. The fi…" at bounding box center [402, 81] width 345 height 65
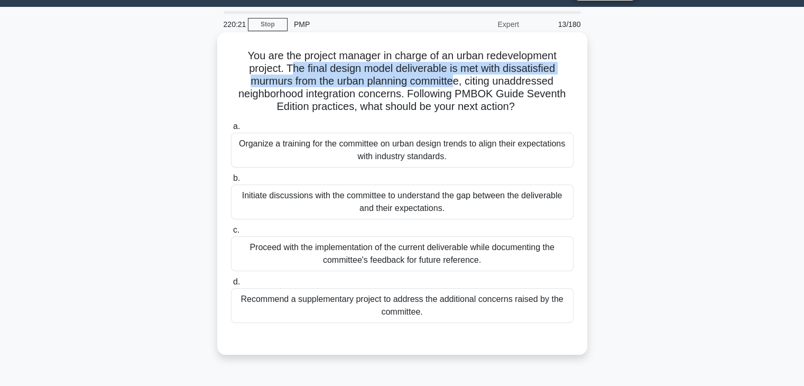
drag, startPoint x: 291, startPoint y: 67, endPoint x: 457, endPoint y: 81, distance: 166.7
click at [457, 81] on h5 "You are the project manager in charge of an urban redevelopment project. The fi…" at bounding box center [402, 81] width 345 height 65
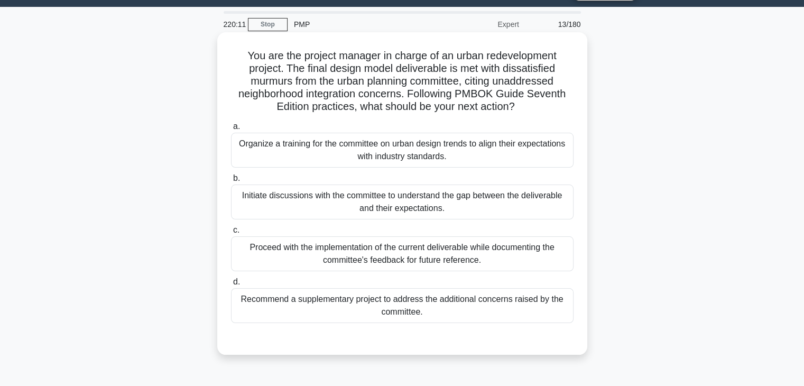
click at [469, 197] on div "Initiate discussions with the committee to understand the gap between the deliv…" at bounding box center [402, 202] width 343 height 35
click at [231, 182] on input "b. Initiate discussions with the committee to understand the gap between the de…" at bounding box center [231, 178] width 0 height 7
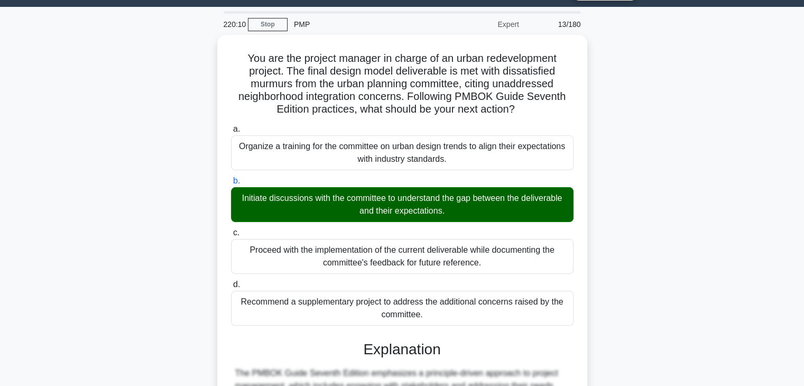
scroll to position [304, 0]
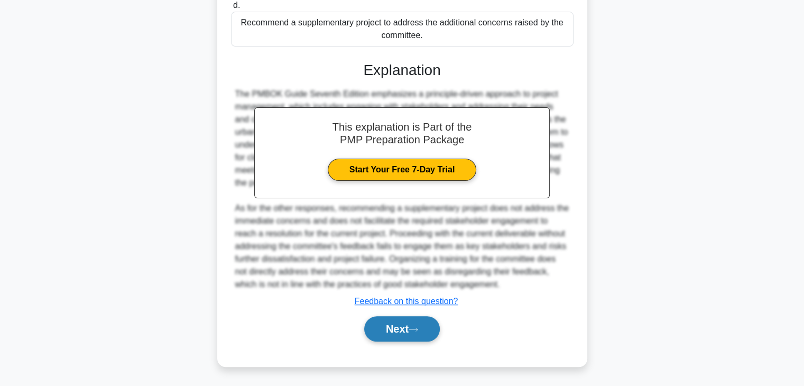
click at [407, 331] on button "Next" at bounding box center [402, 328] width 76 height 25
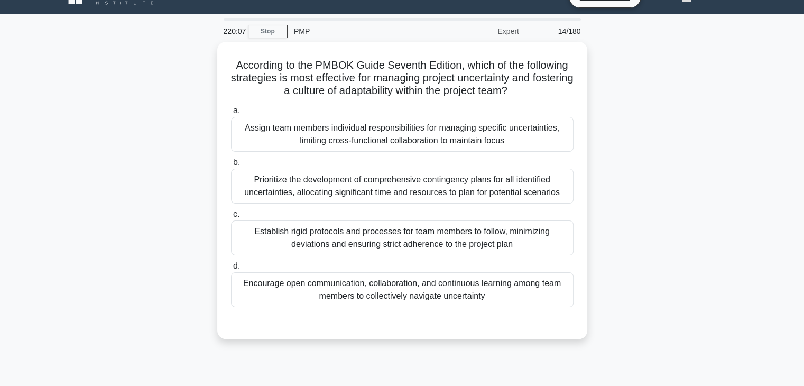
scroll to position [19, 0]
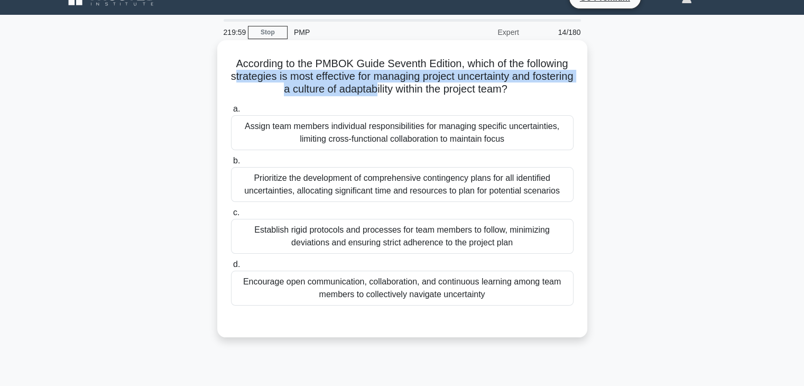
drag, startPoint x: 252, startPoint y: 78, endPoint x: 397, endPoint y: 88, distance: 145.3
click at [397, 88] on h5 "According to the PMBOK Guide Seventh Edition, which of the following strategies…" at bounding box center [402, 76] width 345 height 39
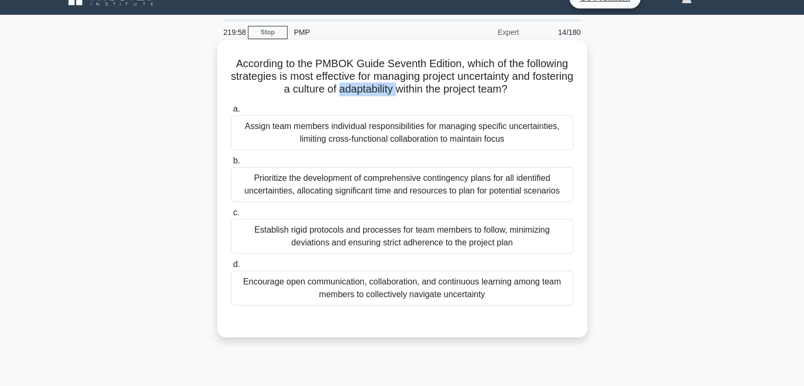
click at [397, 88] on h5 "According to the PMBOK Guide Seventh Edition, which of the following strategies…" at bounding box center [402, 76] width 345 height 39
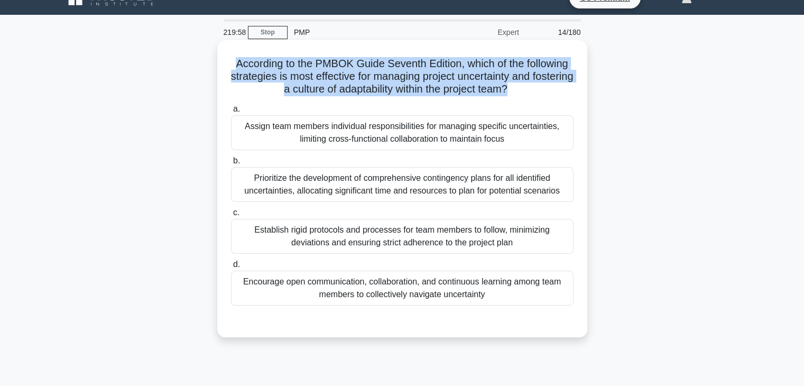
click at [397, 88] on h5 "According to the PMBOK Guide Seventh Edition, which of the following strategies…" at bounding box center [402, 76] width 345 height 39
click at [455, 75] on h5 "According to the PMBOK Guide Seventh Edition, which of the following strategies…" at bounding box center [402, 76] width 345 height 39
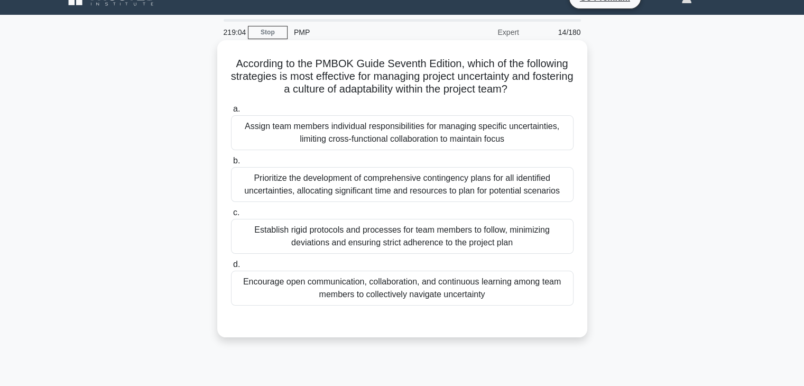
click at [453, 288] on div "Encourage open communication, collaboration, and continuous learning among team…" at bounding box center [402, 288] width 343 height 35
click at [231, 268] on input "d. Encourage open communication, collaboration, and continuous learning among t…" at bounding box center [231, 264] width 0 height 7
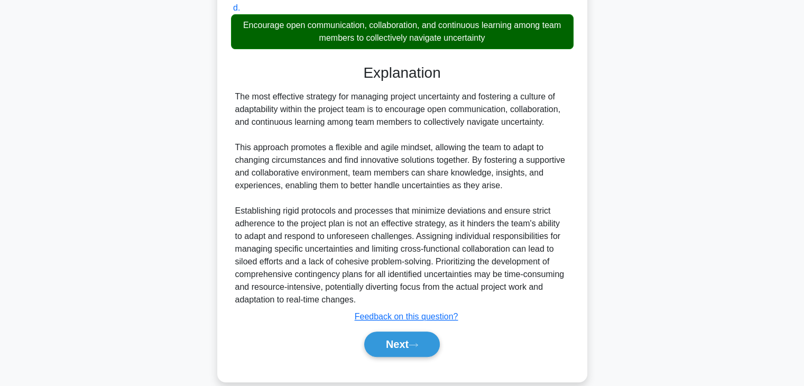
scroll to position [291, 0]
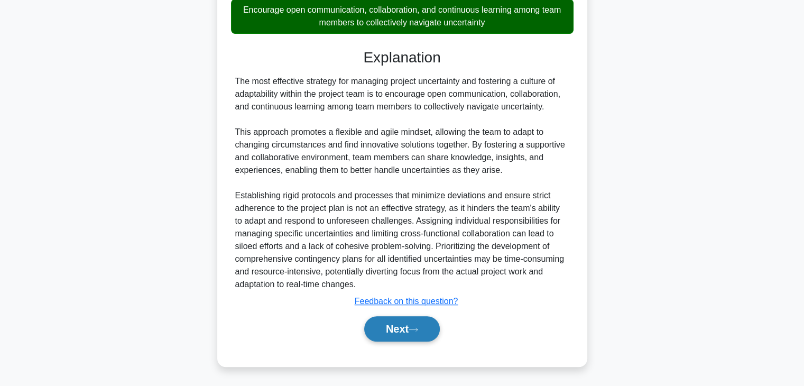
click at [403, 330] on button "Next" at bounding box center [402, 328] width 76 height 25
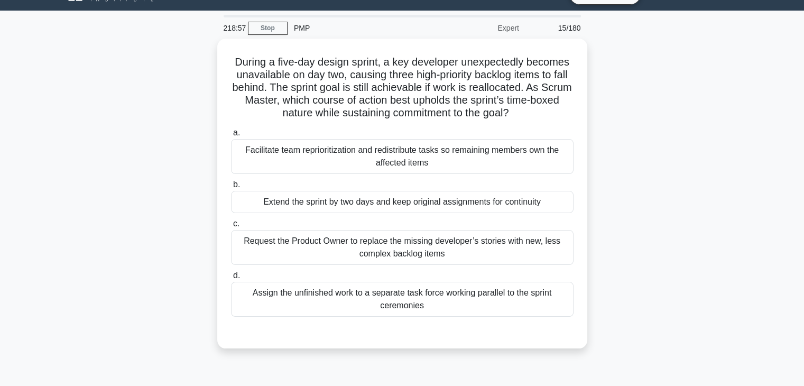
scroll to position [24, 0]
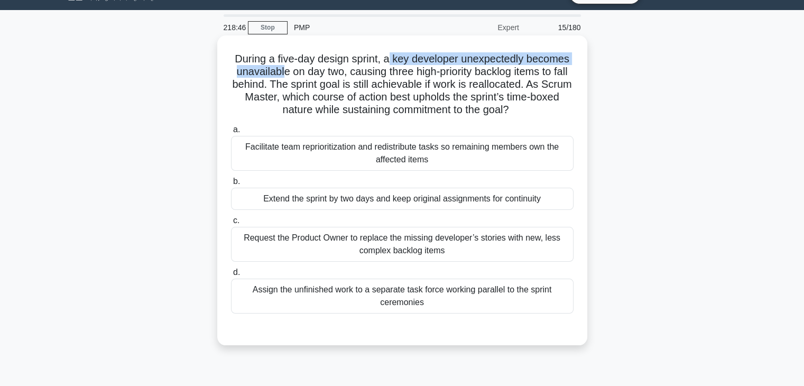
drag, startPoint x: 391, startPoint y: 55, endPoint x: 289, endPoint y: 78, distance: 105.1
click at [289, 78] on h5 "During a five-day design sprint, a key developer unexpectedly becomes unavailab…" at bounding box center [402, 84] width 345 height 65
drag, startPoint x: 295, startPoint y: 108, endPoint x: 537, endPoint y: 111, distance: 242.3
click at [537, 111] on h5 "During a five-day design sprint, a key developer unexpectedly becomes unavailab…" at bounding box center [402, 84] width 345 height 65
click at [358, 140] on div "Facilitate team reprioritization and redistribute tasks so remaining members ow…" at bounding box center [402, 153] width 343 height 35
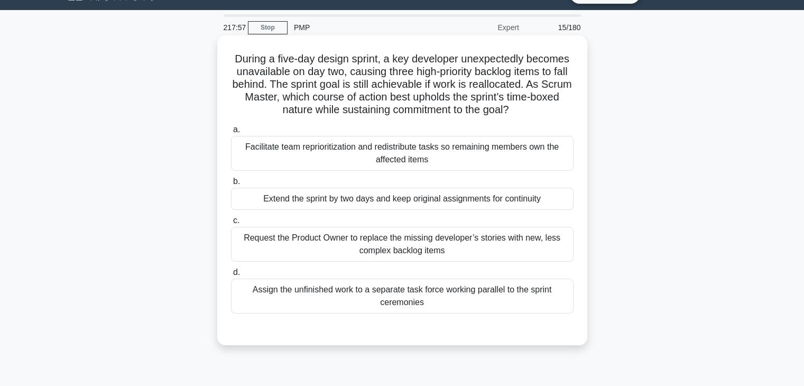
click at [231, 133] on input "a. Facilitate team reprioritization and redistribute tasks so remaining members…" at bounding box center [231, 129] width 0 height 7
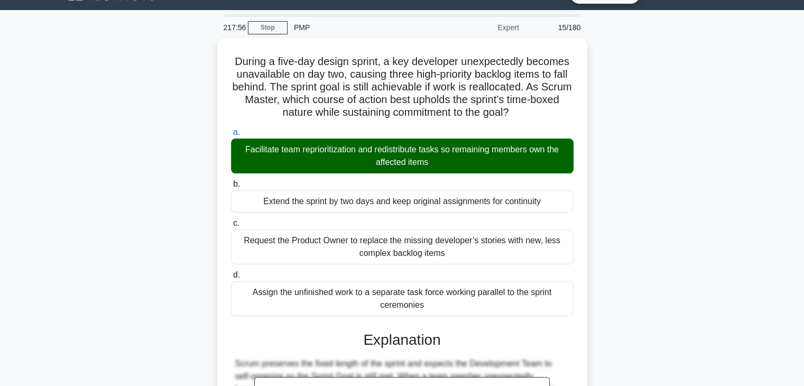
scroll to position [253, 0]
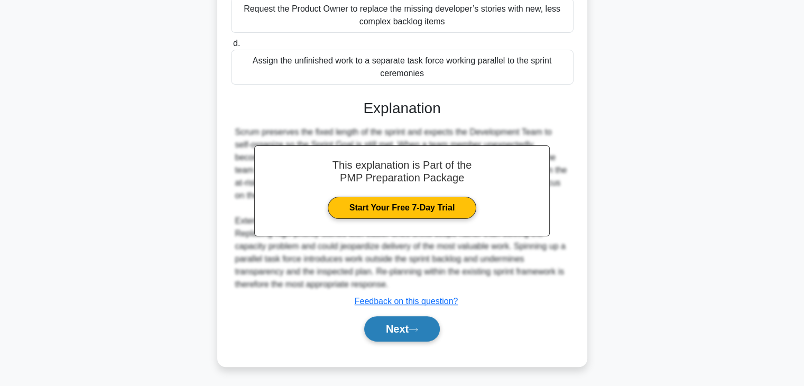
click at [418, 329] on icon at bounding box center [414, 330] width 10 height 6
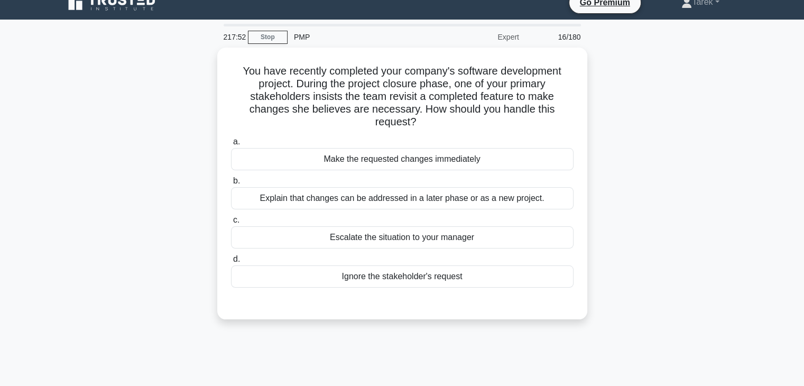
scroll to position [11, 0]
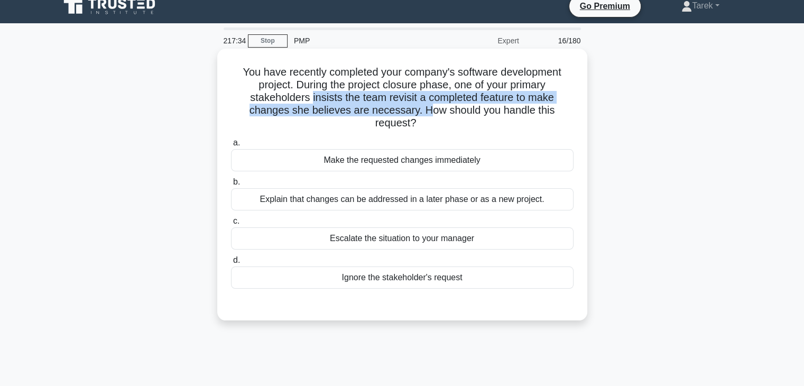
drag, startPoint x: 309, startPoint y: 97, endPoint x: 429, endPoint y: 104, distance: 120.3
click at [429, 104] on h5 "You have recently completed your company's software development project. During…" at bounding box center [402, 98] width 345 height 65
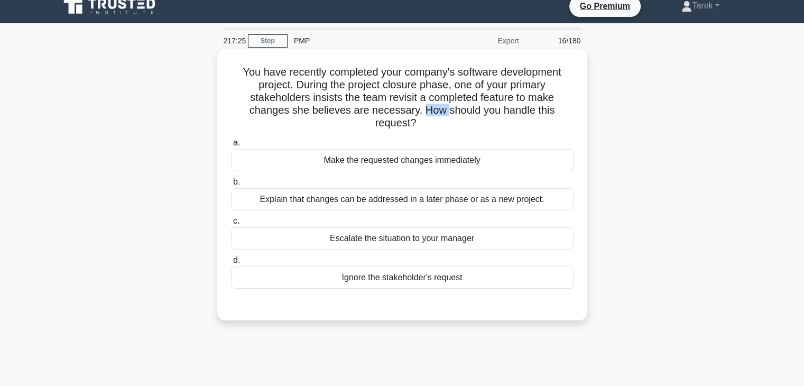
click at [429, 104] on h5 "You have recently completed your company's software development project. During…" at bounding box center [402, 98] width 345 height 65
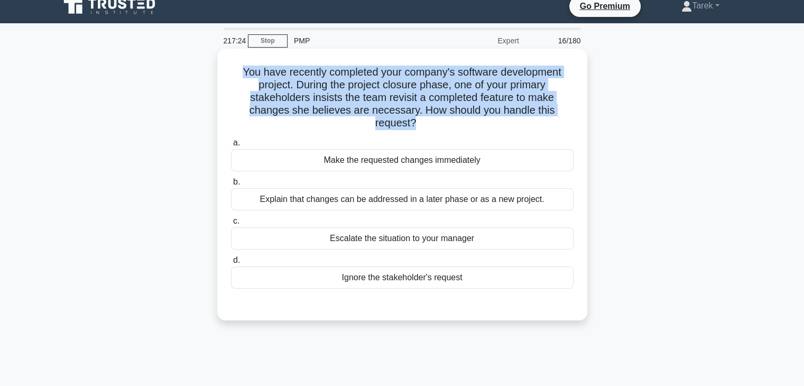
click at [429, 104] on h5 "You have recently completed your company's software development project. During…" at bounding box center [402, 98] width 345 height 65
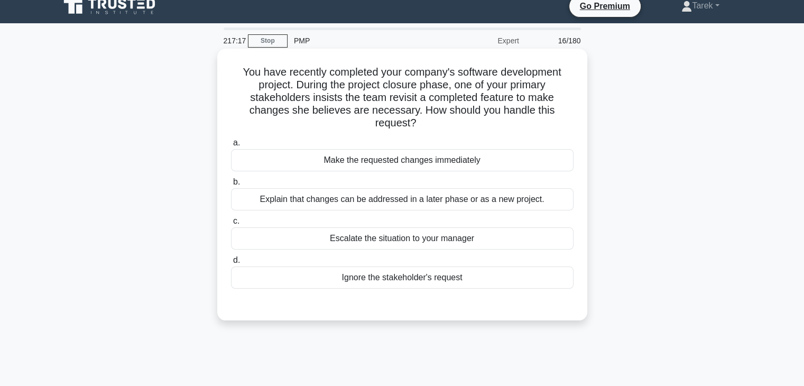
click at [433, 200] on div "Explain that changes can be addressed in a later phase or as a new project." at bounding box center [402, 199] width 343 height 22
click at [231, 186] on input "b. Explain that changes can be addressed in a later phase or as a new project." at bounding box center [231, 182] width 0 height 7
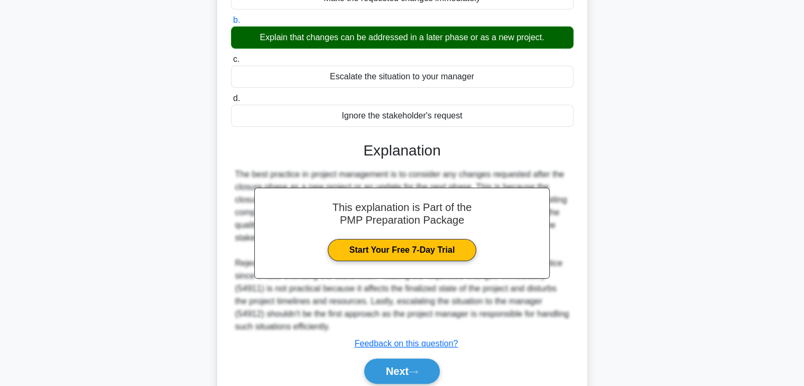
scroll to position [199, 0]
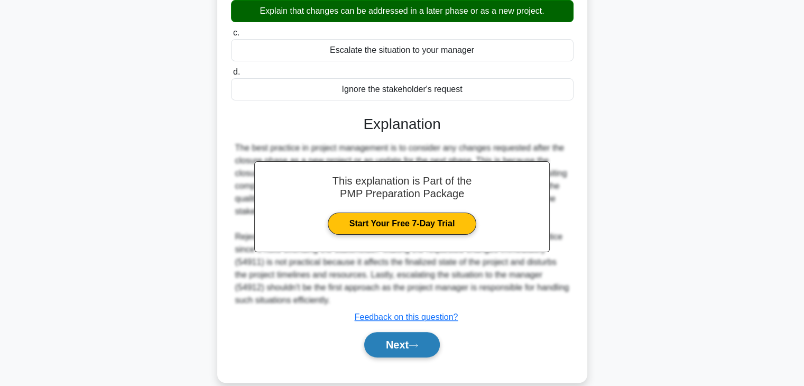
click at [387, 348] on button "Next" at bounding box center [402, 344] width 76 height 25
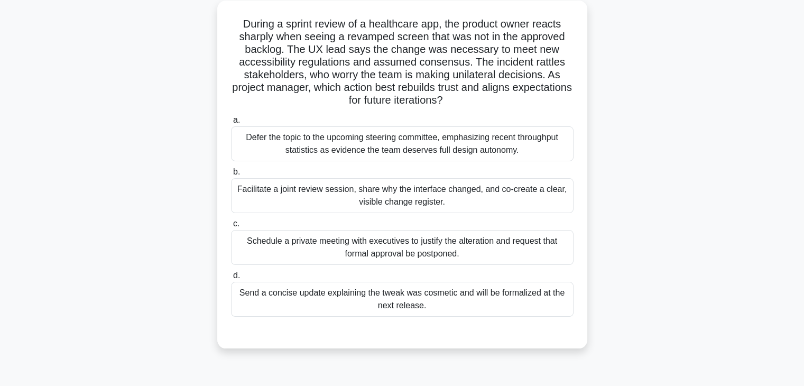
scroll to position [44, 0]
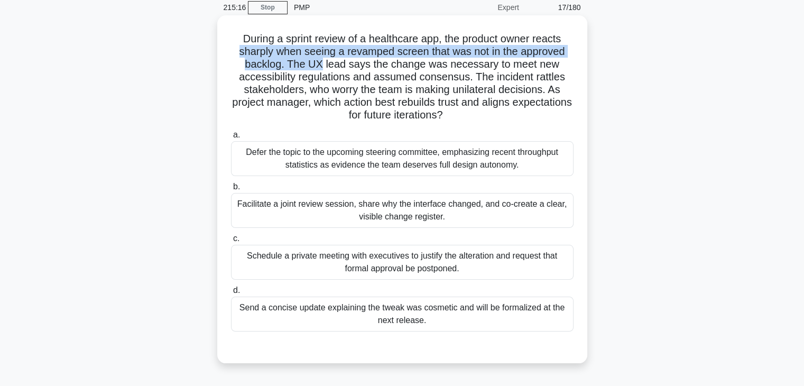
drag, startPoint x: 235, startPoint y: 55, endPoint x: 320, endPoint y: 65, distance: 85.2
click at [320, 65] on h5 "During a sprint review of a healthcare app, the product owner reacts sharply wh…" at bounding box center [402, 77] width 345 height 90
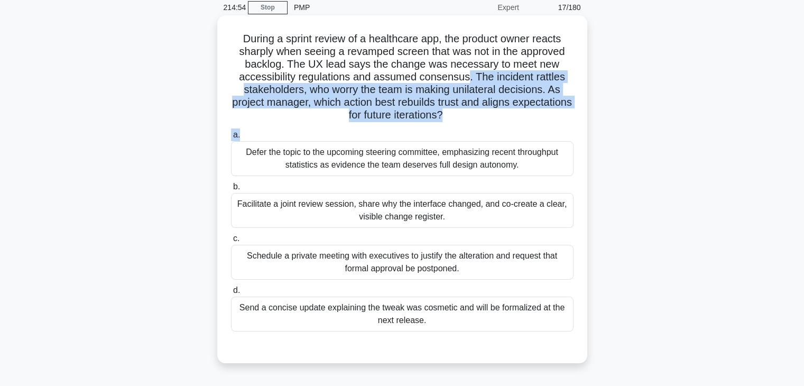
drag, startPoint x: 468, startPoint y: 83, endPoint x: 510, endPoint y: 130, distance: 63.7
click at [510, 130] on div "During a sprint review of a healthcare app, the product owner reacts sharply wh…" at bounding box center [403, 190] width 362 height 340
click at [510, 130] on label "a. Defer the topic to the upcoming steering committee, emphasizing recent throu…" at bounding box center [402, 153] width 343 height 48
click at [231, 132] on input "a. Defer the topic to the upcoming steering committee, emphasizing recent throu…" at bounding box center [231, 135] width 0 height 7
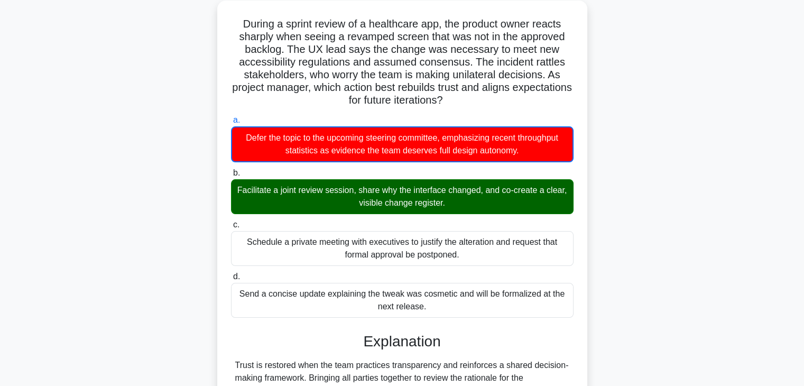
scroll to position [330, 0]
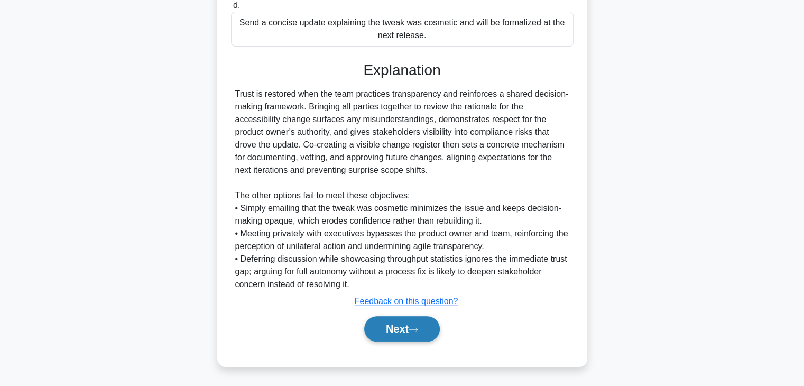
click at [413, 326] on button "Next" at bounding box center [402, 328] width 76 height 25
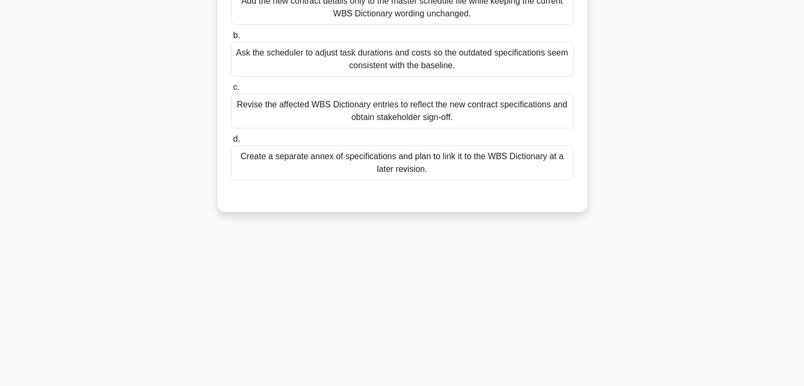
scroll to position [0, 0]
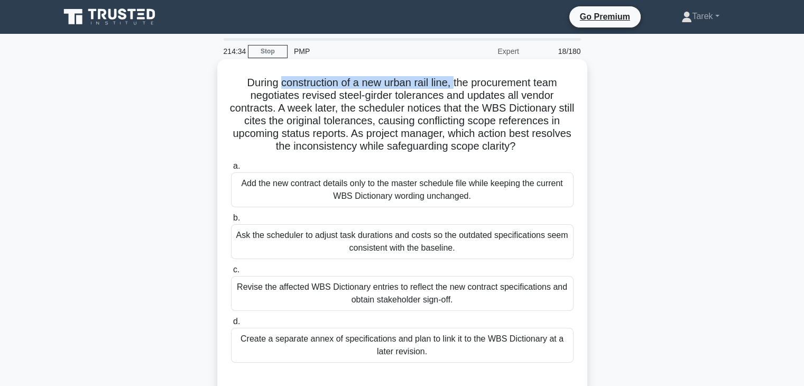
drag, startPoint x: 279, startPoint y: 85, endPoint x: 457, endPoint y: 83, distance: 177.7
click at [457, 83] on h5 "During construction of a new urban rail line, the procurement team negotiates r…" at bounding box center [402, 114] width 345 height 77
click at [253, 96] on h5 "During construction of a new urban rail line, the procurement team negotiates r…" at bounding box center [402, 114] width 345 height 77
drag, startPoint x: 312, startPoint y: 95, endPoint x: 437, endPoint y: 94, distance: 125.4
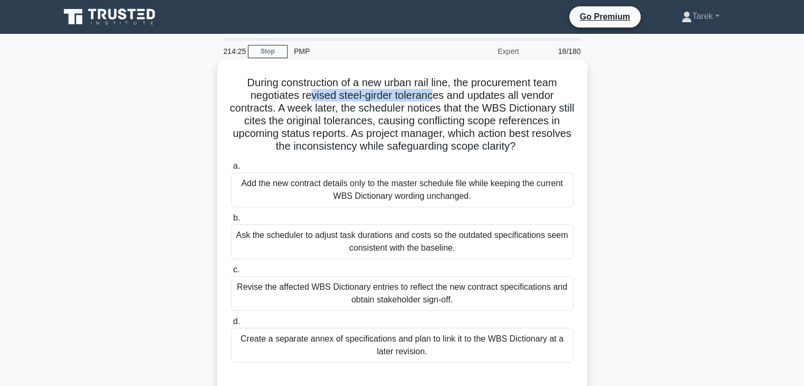
click at [437, 94] on h5 "During construction of a new urban rail line, the procurement team negotiates r…" at bounding box center [402, 114] width 345 height 77
click at [294, 92] on h5 "During construction of a new urban rail line, the procurement team negotiates r…" at bounding box center [402, 114] width 345 height 77
drag, startPoint x: 281, startPoint y: 107, endPoint x: 544, endPoint y: 152, distance: 266.1
click at [544, 152] on h5 "During construction of a new urban rail line, the procurement team negotiates r…" at bounding box center [402, 114] width 345 height 77
click at [528, 152] on icon ".spinner_0XTQ{transform-origin:center;animation:spinner_y6GP .75s linear infini…" at bounding box center [522, 147] width 13 height 13
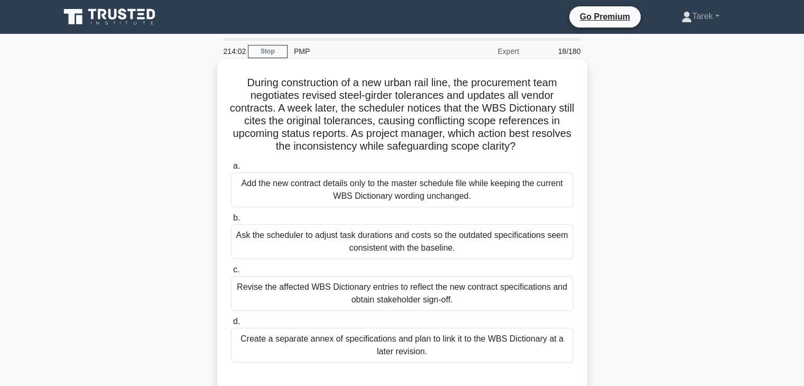
drag, startPoint x: 544, startPoint y: 152, endPoint x: 385, endPoint y: 108, distance: 164.6
click at [385, 108] on h5 "During construction of a new urban rail line, the procurement team negotiates r…" at bounding box center [402, 114] width 345 height 77
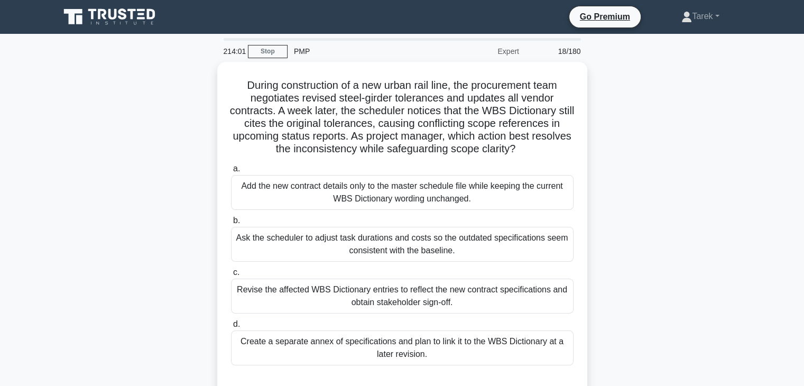
click at [709, 147] on div "During construction of a new urban rail line, the procurement team negotiates r…" at bounding box center [402, 236] width 698 height 348
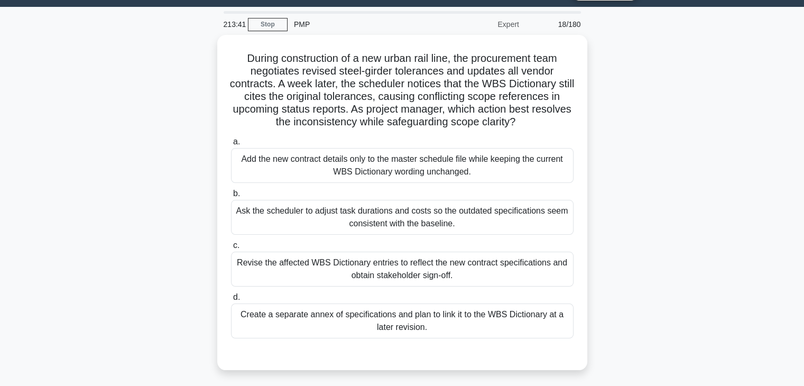
scroll to position [26, 0]
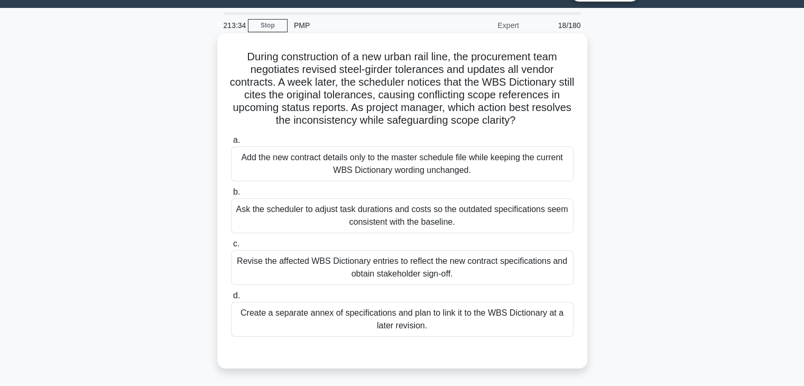
click at [465, 259] on div "Revise the affected WBS Dictionary entries to reflect the new contract specific…" at bounding box center [402, 267] width 343 height 35
click at [231, 248] on input "c. Revise the affected WBS Dictionary entries to reflect the new contract speci…" at bounding box center [231, 244] width 0 height 7
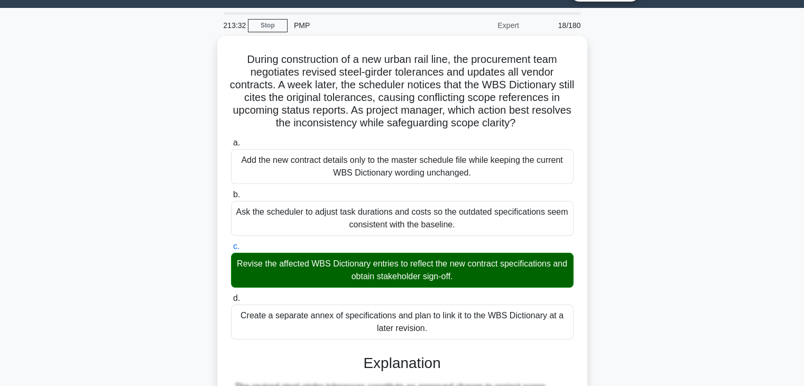
scroll to position [329, 0]
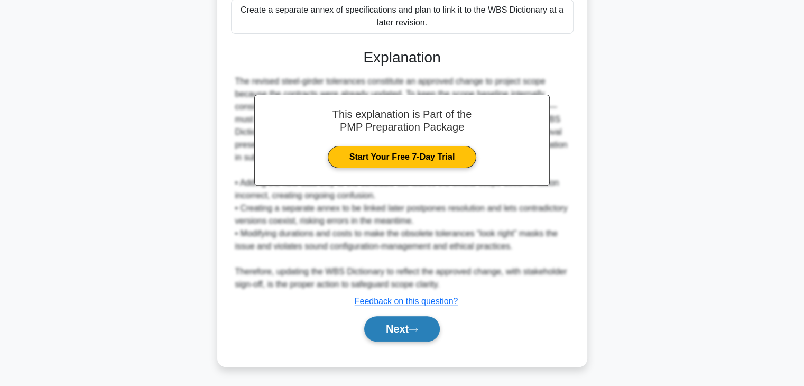
click at [392, 331] on button "Next" at bounding box center [402, 328] width 76 height 25
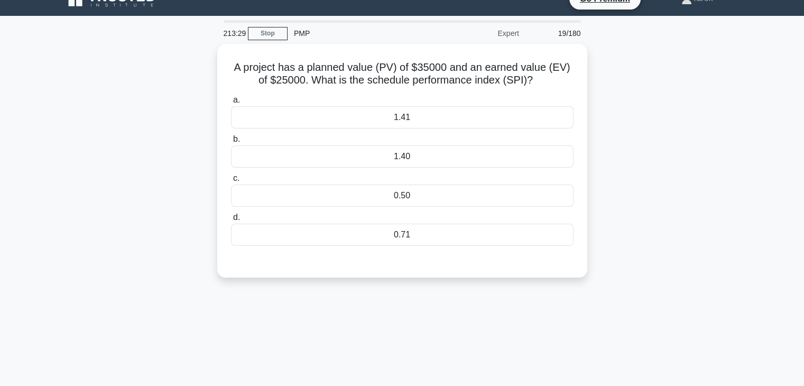
scroll to position [17, 0]
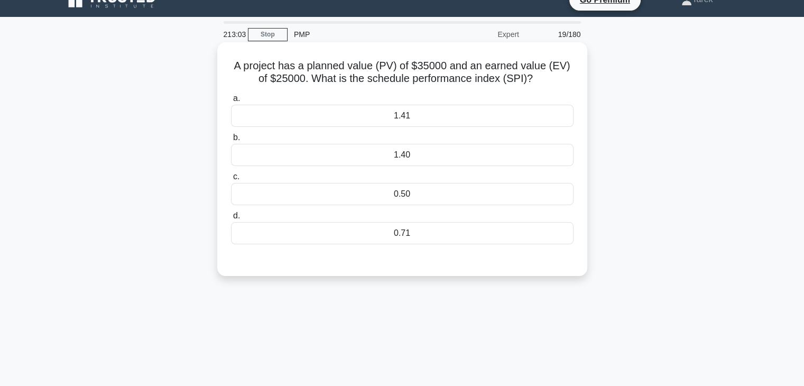
click at [343, 234] on div "0.71" at bounding box center [402, 233] width 343 height 22
click at [231, 220] on input "d. 0.71" at bounding box center [231, 216] width 0 height 7
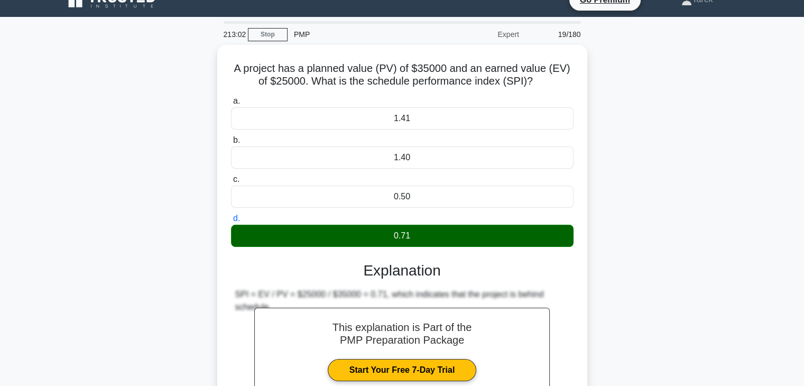
scroll to position [186, 0]
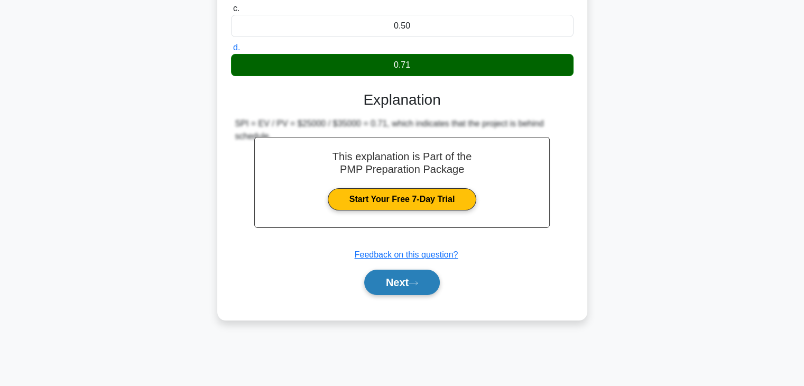
click at [417, 282] on icon at bounding box center [414, 283] width 10 height 6
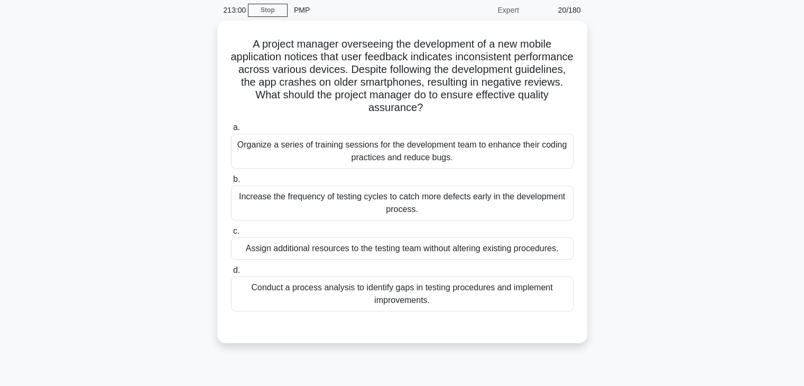
scroll to position [0, 0]
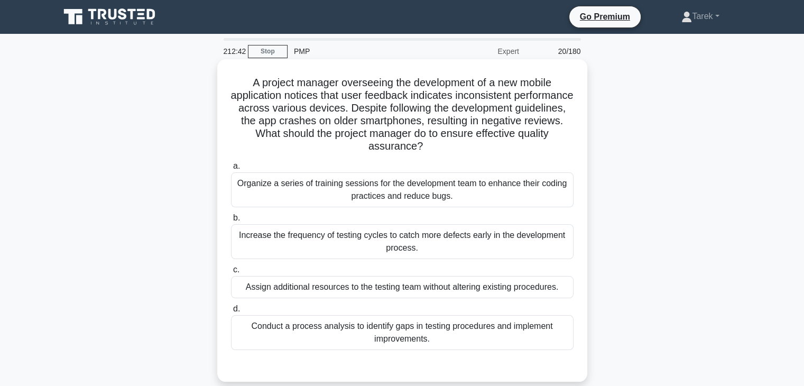
drag, startPoint x: 341, startPoint y: 83, endPoint x: 472, endPoint y: 145, distance: 145.0
click at [472, 145] on h5 "A project manager overseeing the development of a new mobile application notice…" at bounding box center [402, 114] width 345 height 77
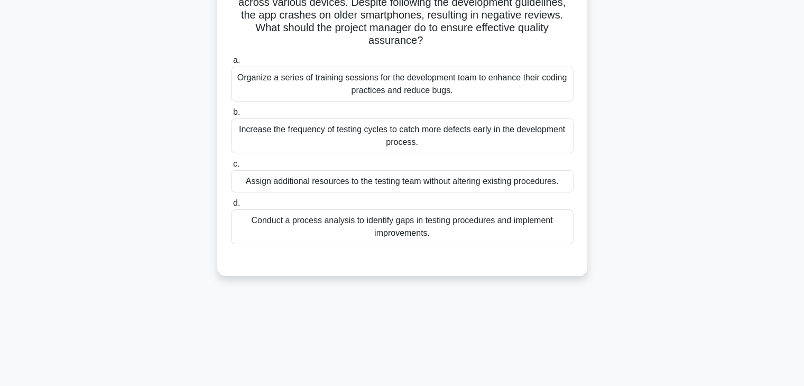
scroll to position [140, 0]
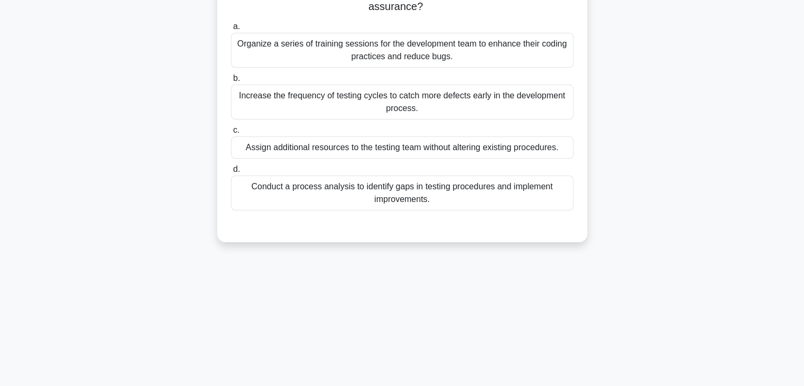
click at [455, 195] on div "Conduct a process analysis to identify gaps in testing procedures and implement…" at bounding box center [402, 193] width 343 height 35
click at [231, 173] on input "d. Conduct a process analysis to identify gaps in testing procedures and implem…" at bounding box center [231, 169] width 0 height 7
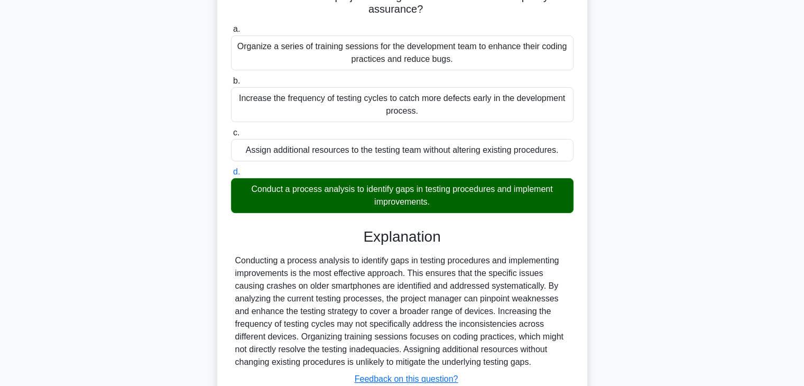
scroll to position [215, 0]
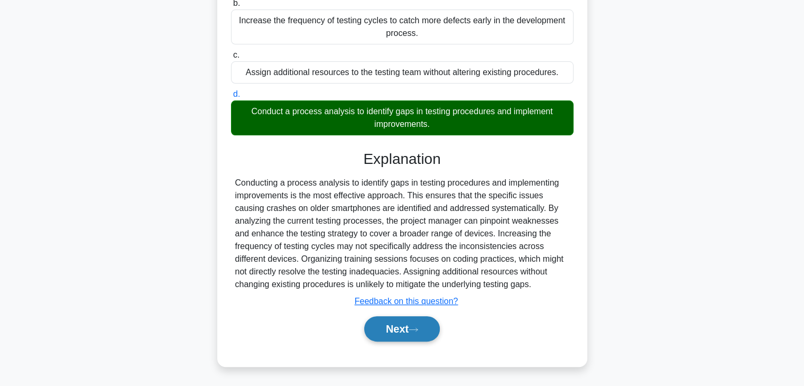
click at [406, 326] on button "Next" at bounding box center [402, 328] width 76 height 25
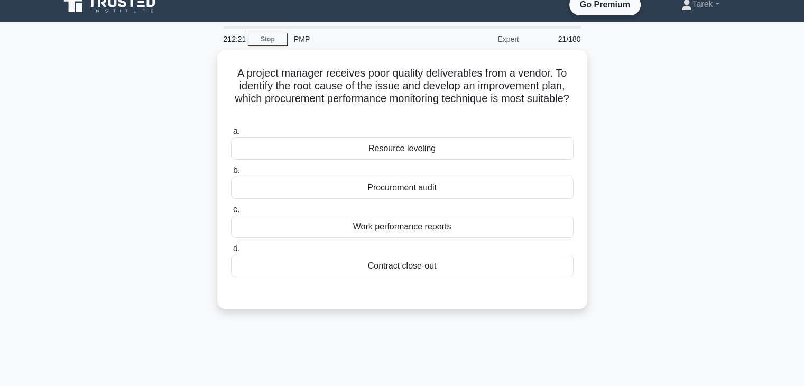
scroll to position [12, 0]
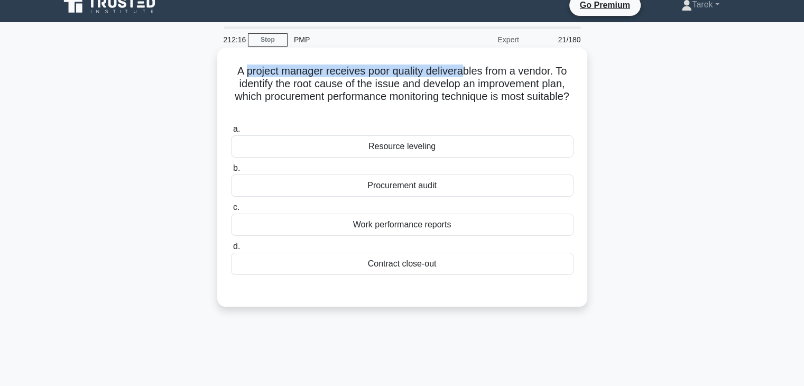
drag, startPoint x: 244, startPoint y: 71, endPoint x: 465, endPoint y: 66, distance: 220.6
click at [465, 66] on h5 "A project manager receives poor quality deliverables from a vendor. To identify…" at bounding box center [402, 91] width 345 height 52
click at [443, 68] on h5 "A project manager receives poor quality deliverables from a vendor. To identify…" at bounding box center [402, 91] width 345 height 52
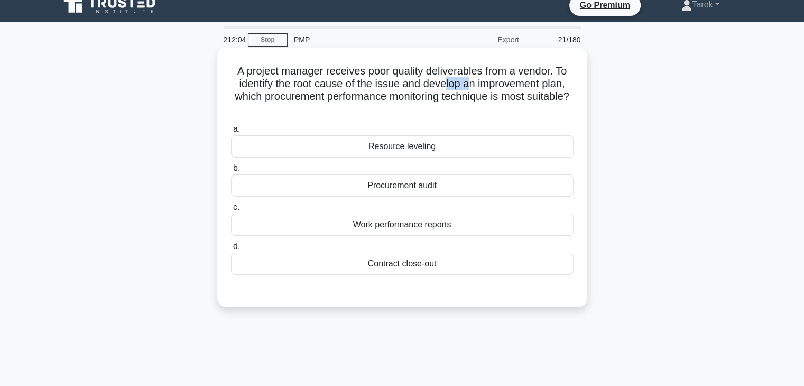
drag, startPoint x: 447, startPoint y: 87, endPoint x: 470, endPoint y: 88, distance: 22.8
click at [470, 88] on h5 "A project manager receives poor quality deliverables from a vendor. To identify…" at bounding box center [402, 91] width 345 height 52
drag, startPoint x: 298, startPoint y: 95, endPoint x: 427, endPoint y: 107, distance: 129.6
click at [427, 107] on h5 "A project manager receives poor quality deliverables from a vendor. To identify…" at bounding box center [402, 91] width 345 height 52
click at [409, 107] on icon ".spinner_0XTQ{transform-origin:center;animation:spinner_y6GP .75s linear infini…" at bounding box center [402, 110] width 13 height 13
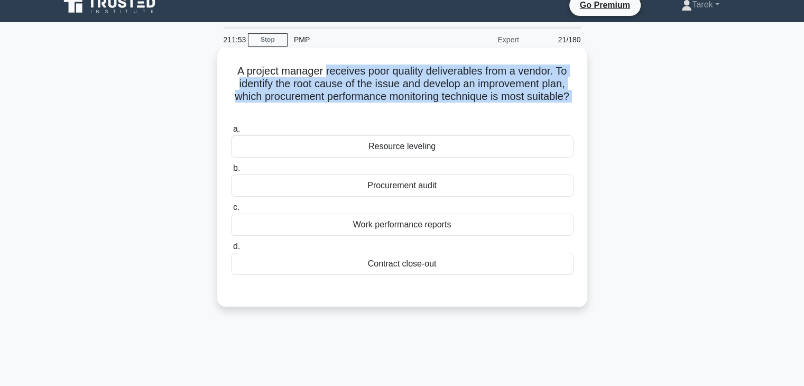
drag, startPoint x: 427, startPoint y: 107, endPoint x: 348, endPoint y: 72, distance: 86.5
click at [348, 72] on h5 "A project manager receives poor quality deliverables from a vendor. To identify…" at bounding box center [402, 91] width 345 height 52
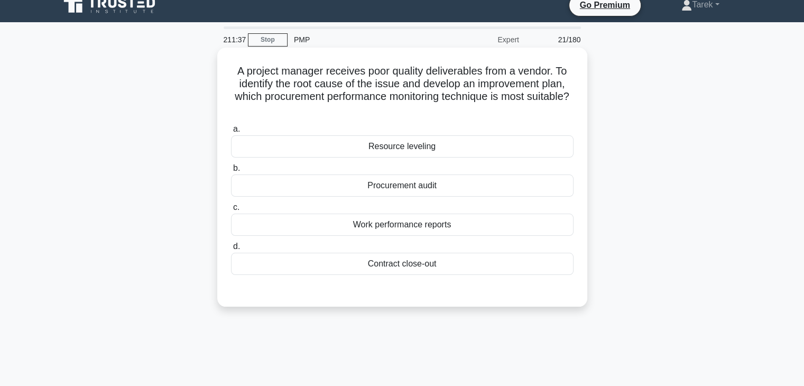
click at [351, 225] on div "Work performance reports" at bounding box center [402, 225] width 343 height 22
click at [231, 211] on input "c. Work performance reports" at bounding box center [231, 207] width 0 height 7
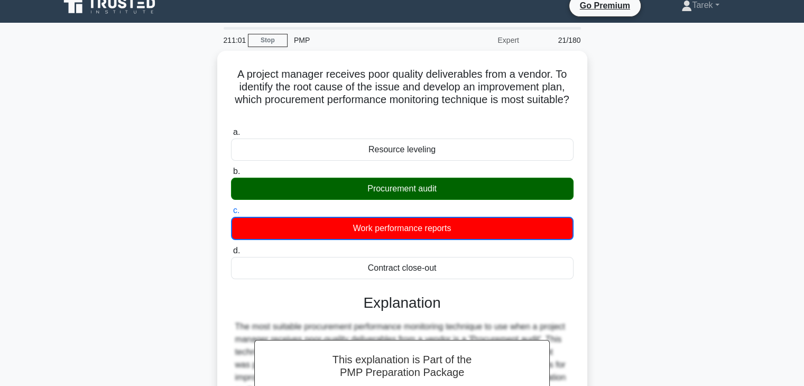
scroll to position [0, 0]
